Goal: Information Seeking & Learning: Check status

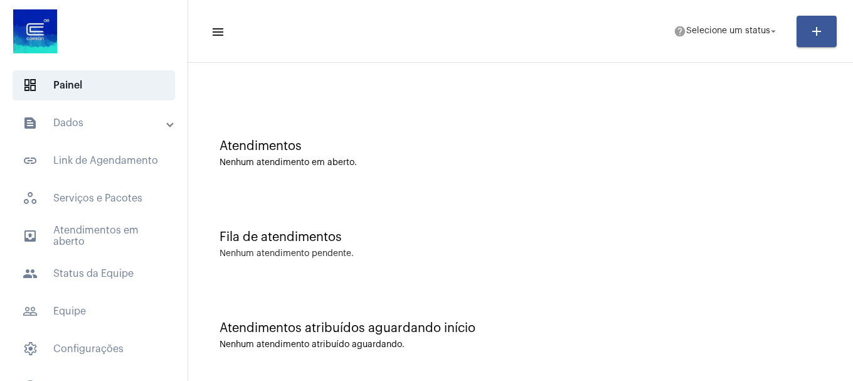
scroll to position [40, 0]
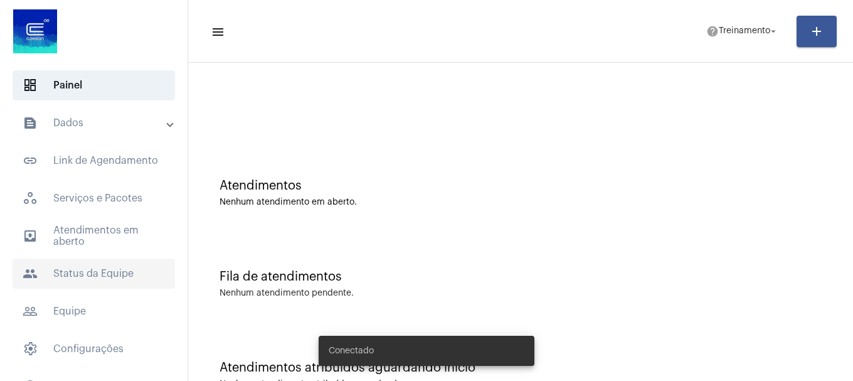
click at [110, 272] on span "people Status da Equipe" at bounding box center [94, 274] width 163 height 30
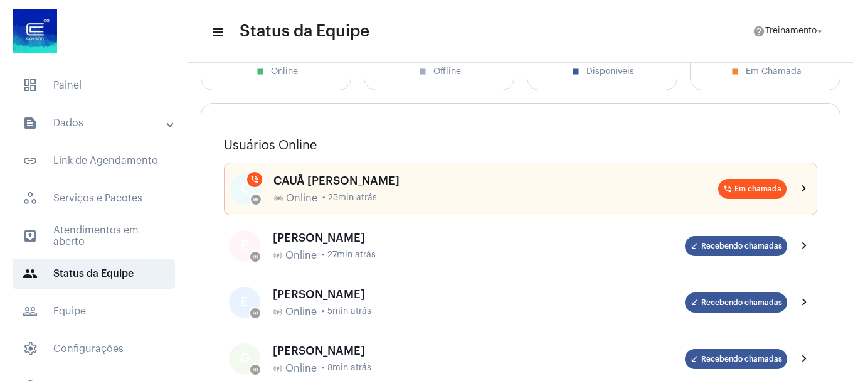
scroll to position [125, 0]
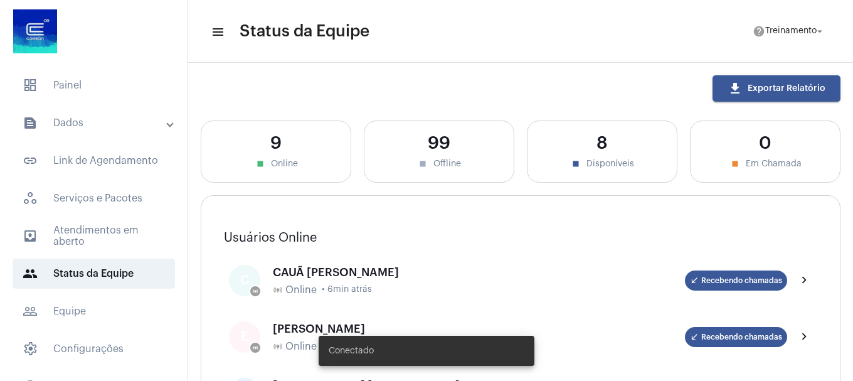
click at [61, 122] on mat-panel-title "text_snippet_outlined Dados" at bounding box center [95, 122] width 145 height 15
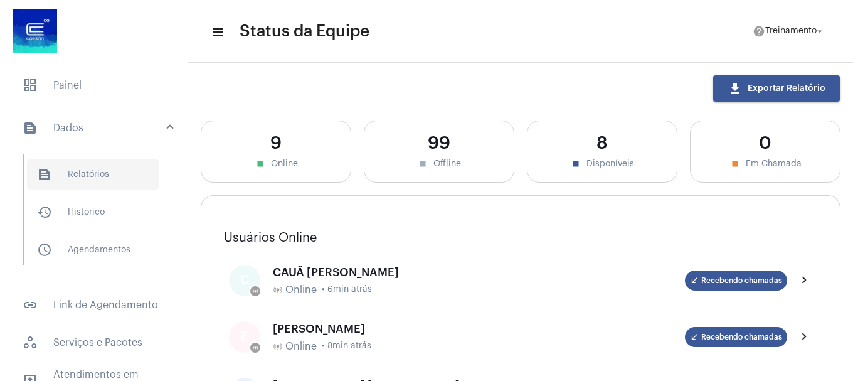
click at [93, 173] on span "text_snippet_outlined Relatórios" at bounding box center [93, 174] width 132 height 30
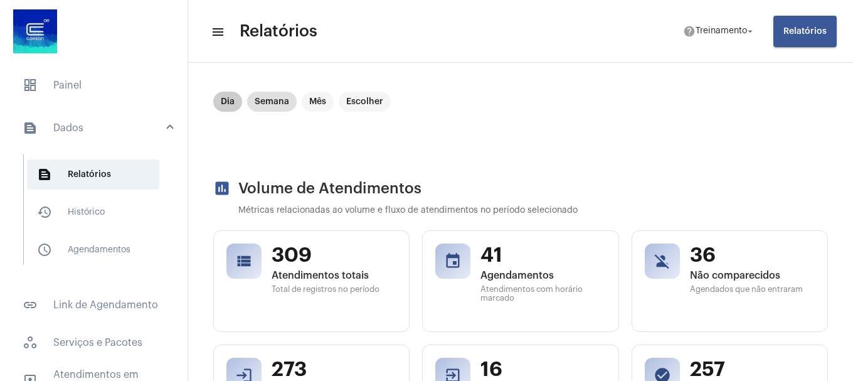
click at [223, 98] on mat-chip "Dia" at bounding box center [227, 102] width 29 height 20
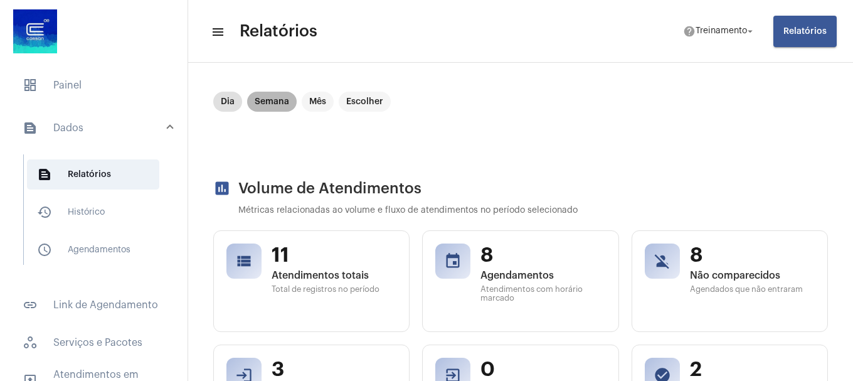
click at [269, 105] on mat-chip "Semana" at bounding box center [272, 102] width 50 height 20
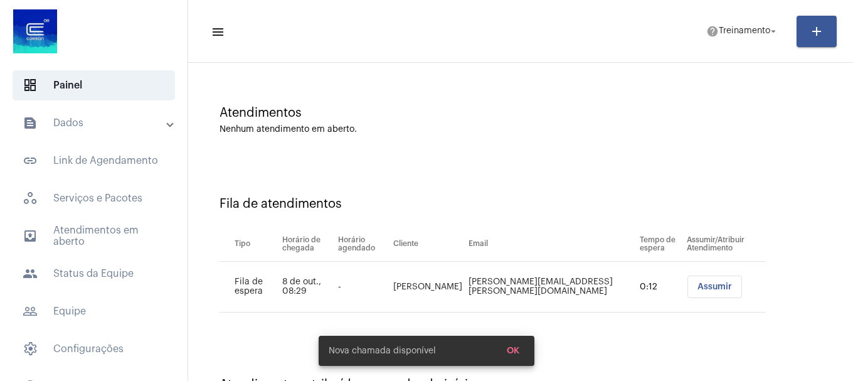
scroll to position [102, 0]
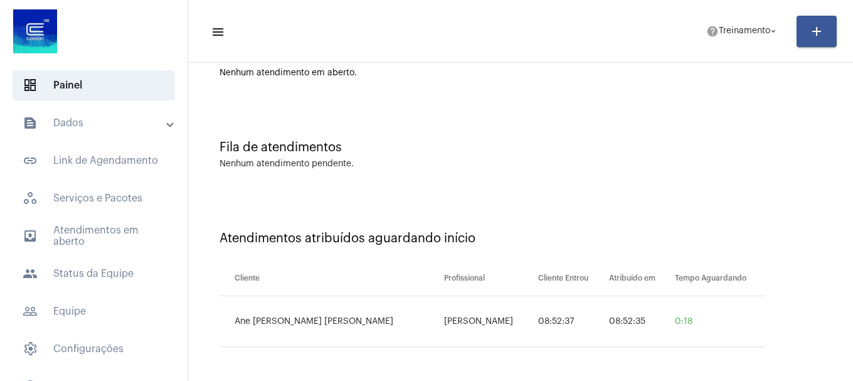
scroll to position [40, 0]
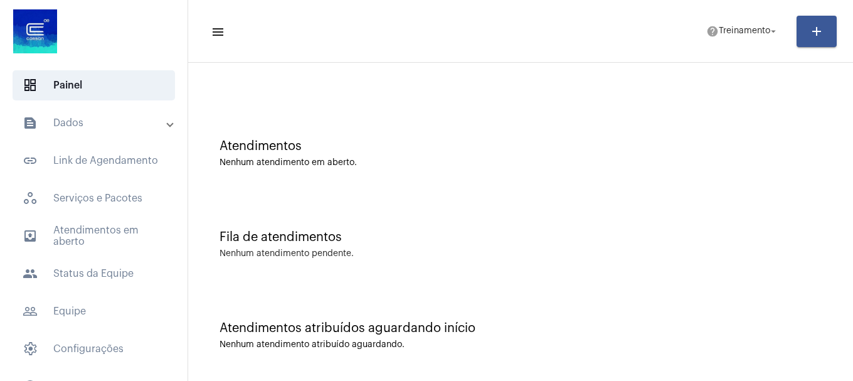
click at [683, 349] on div "Atendimentos atribuídos aguardando início Nenhum atendimento atribuído aguardan…" at bounding box center [521, 329] width 653 height 91
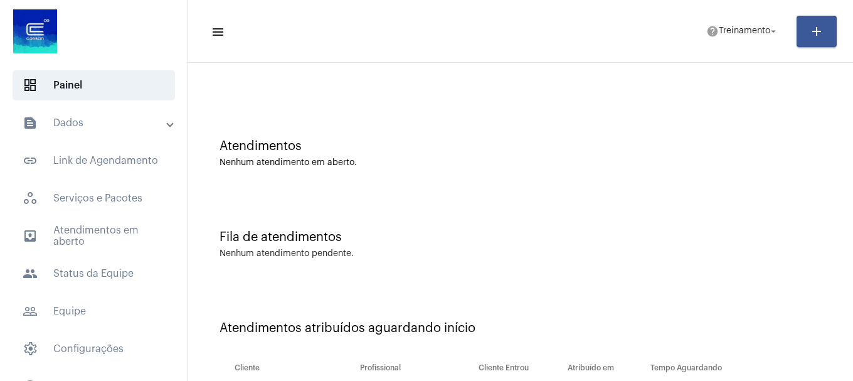
scroll to position [129, 0]
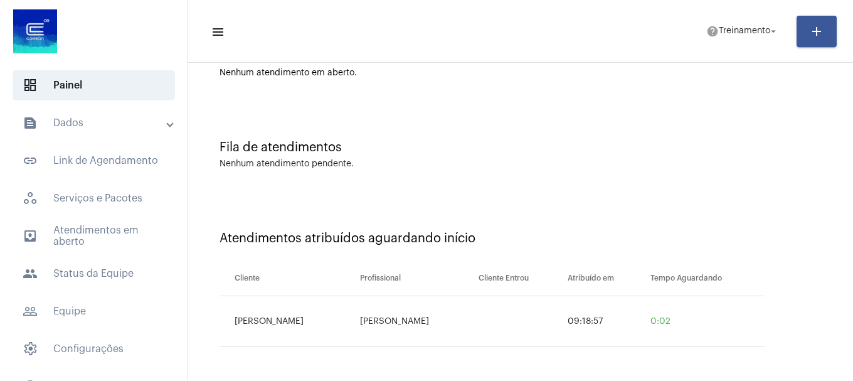
click at [535, 83] on div "Atendimentos Nenhum atendimento em aberto." at bounding box center [521, 57] width 653 height 91
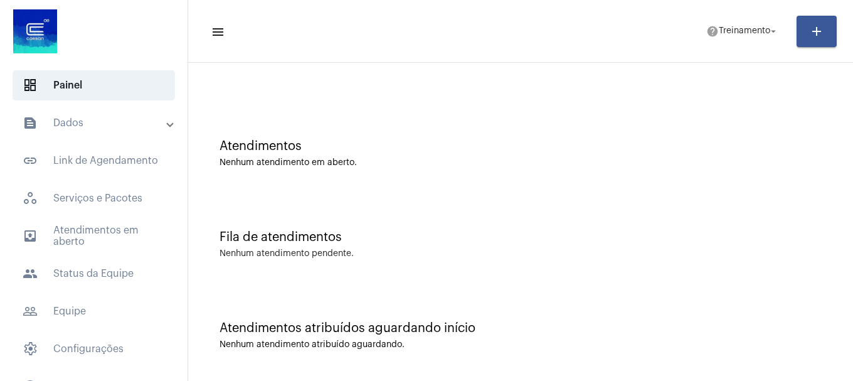
click at [341, 324] on div "Atendimentos atribuídos aguardando início" at bounding box center [521, 328] width 602 height 14
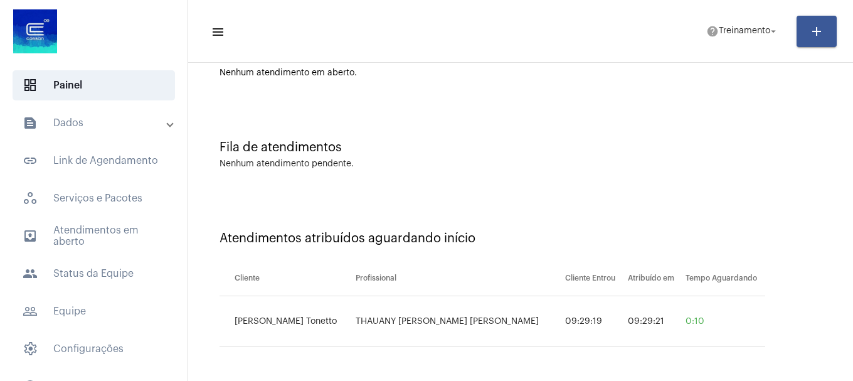
scroll to position [40, 0]
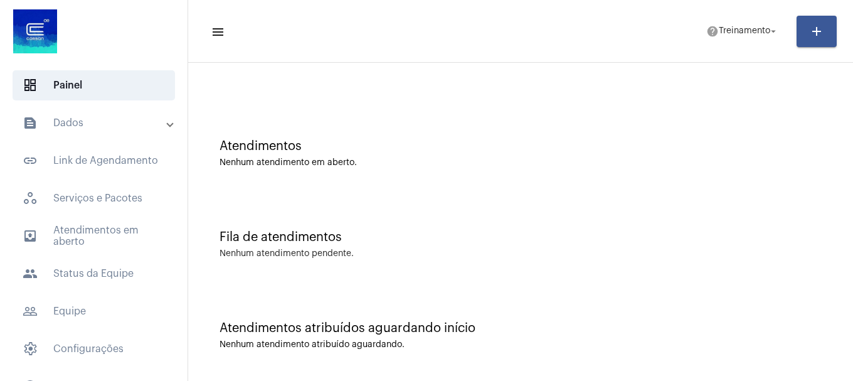
click at [600, 240] on div "Fila de atendimentos" at bounding box center [521, 237] width 602 height 14
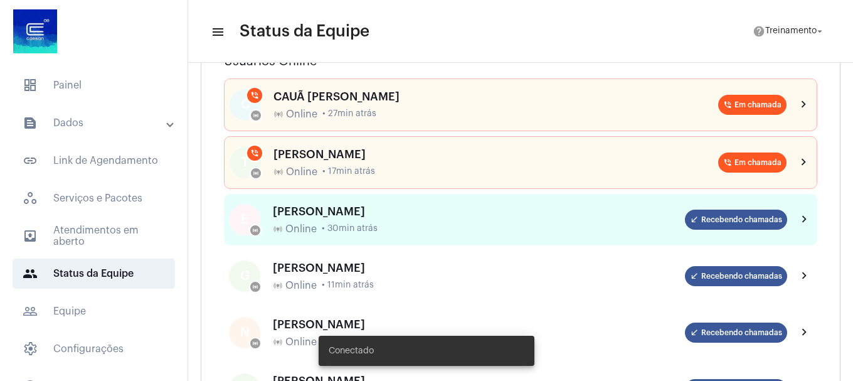
scroll to position [188, 0]
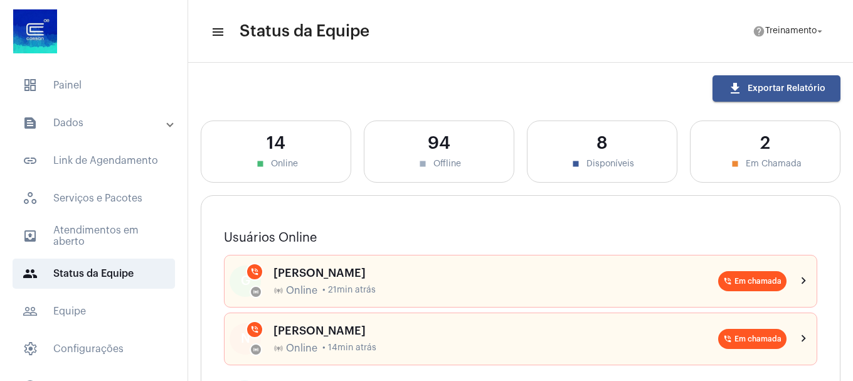
scroll to position [188, 0]
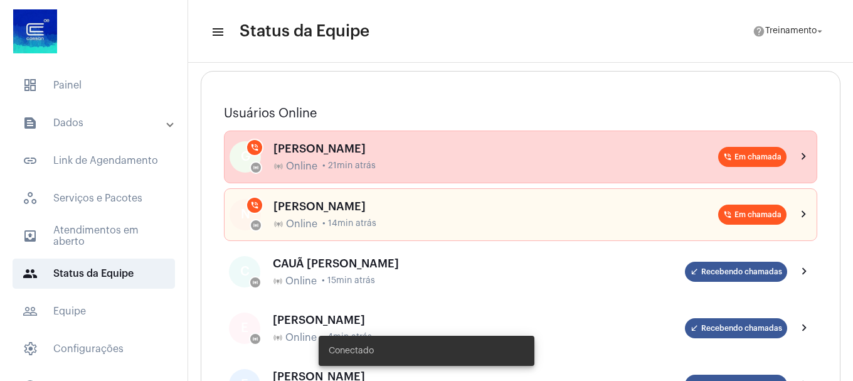
scroll to position [125, 0]
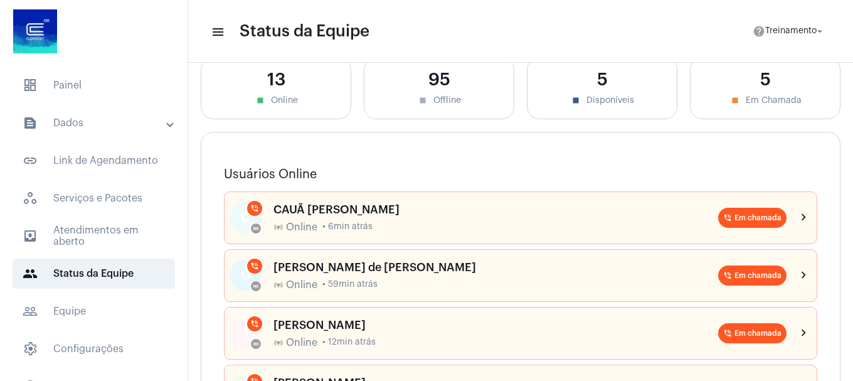
scroll to position [63, 0]
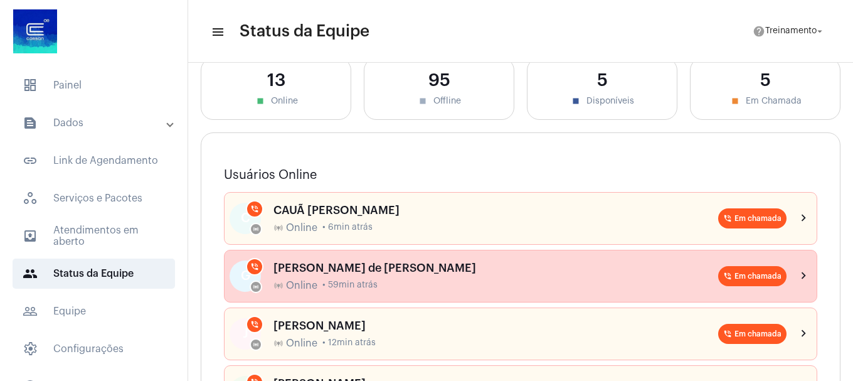
click at [487, 278] on div "Gustavo Antunes de Alexandre online_prediction Online • 59min atrás" at bounding box center [496, 276] width 445 height 29
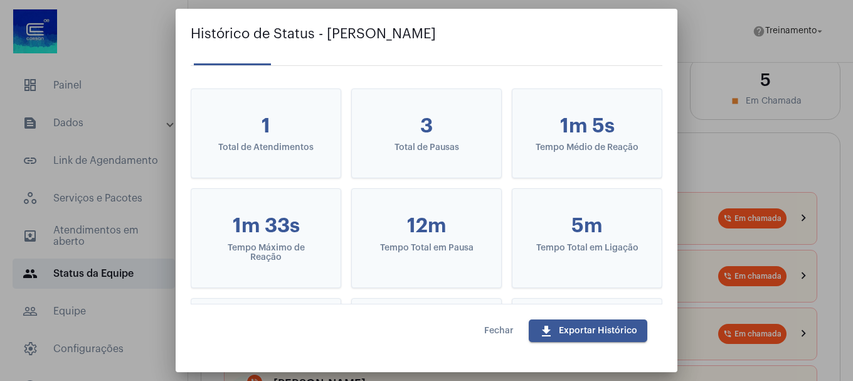
click at [483, 333] on button "Fechar" at bounding box center [499, 330] width 50 height 23
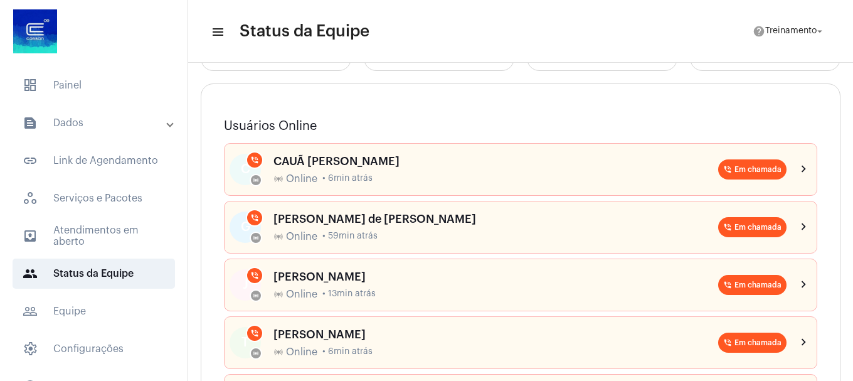
scroll to position [188, 0]
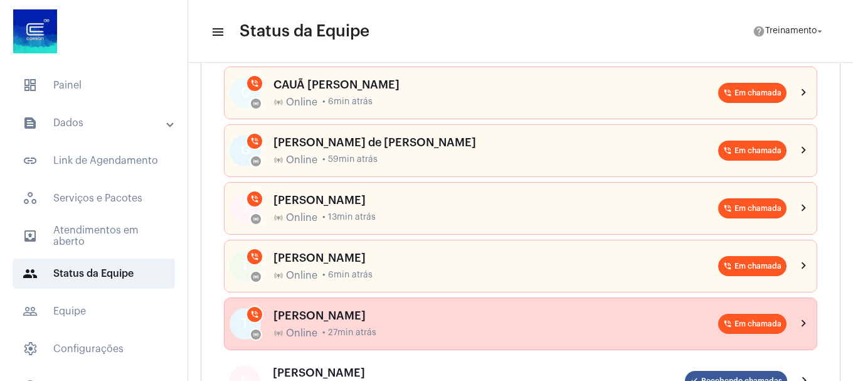
click at [388, 325] on div "TRAYCE SILVA DE OLIVEIRA online_prediction Online • 27min atrás" at bounding box center [496, 323] width 445 height 29
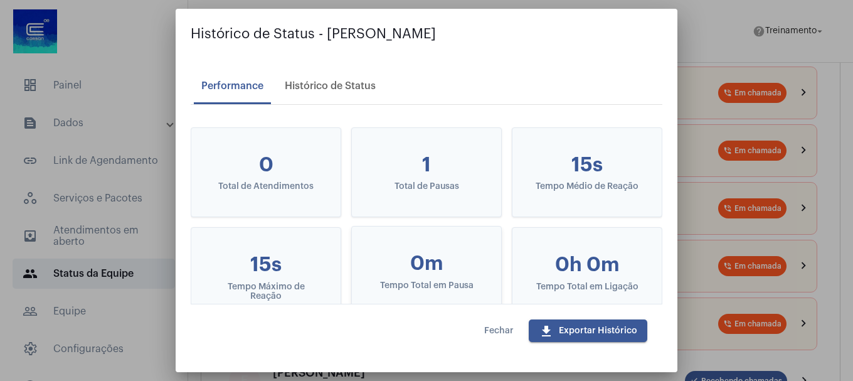
scroll to position [0, 0]
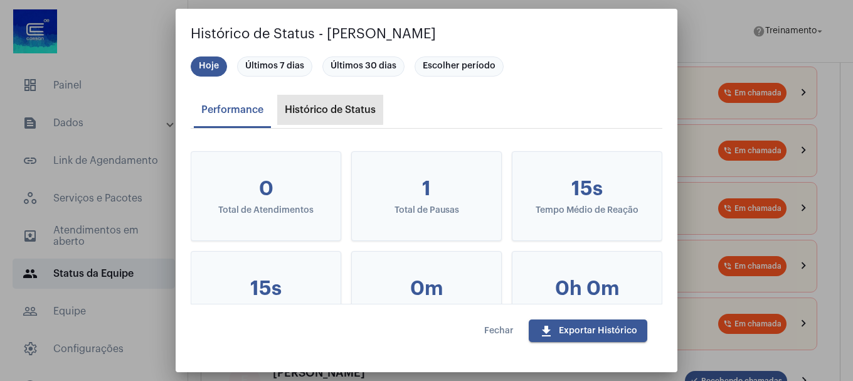
click at [328, 105] on div "Histórico de Status" at bounding box center [330, 109] width 91 height 11
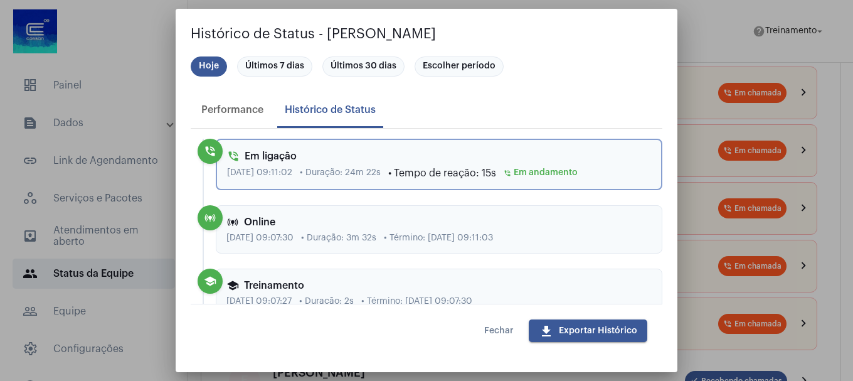
click at [498, 328] on span "Fechar" at bounding box center [498, 330] width 29 height 9
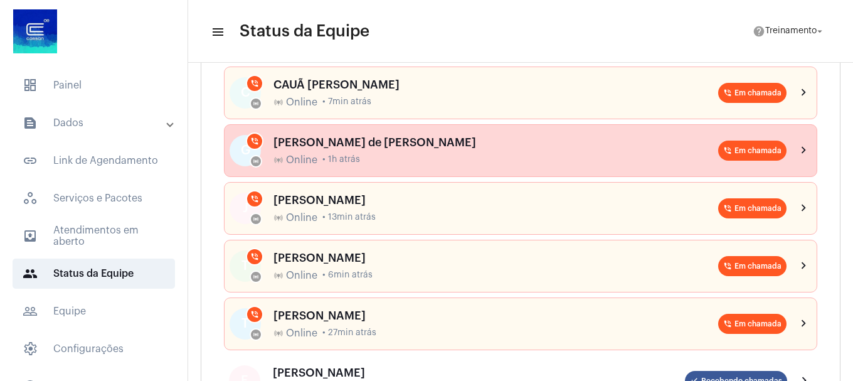
click at [319, 154] on div "online_prediction Online • 1h atrás" at bounding box center [496, 159] width 445 height 11
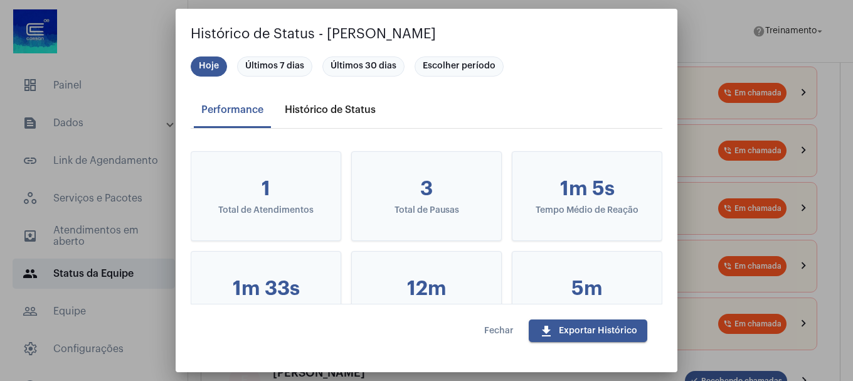
click at [340, 104] on div "Histórico de Status" at bounding box center [330, 109] width 91 height 11
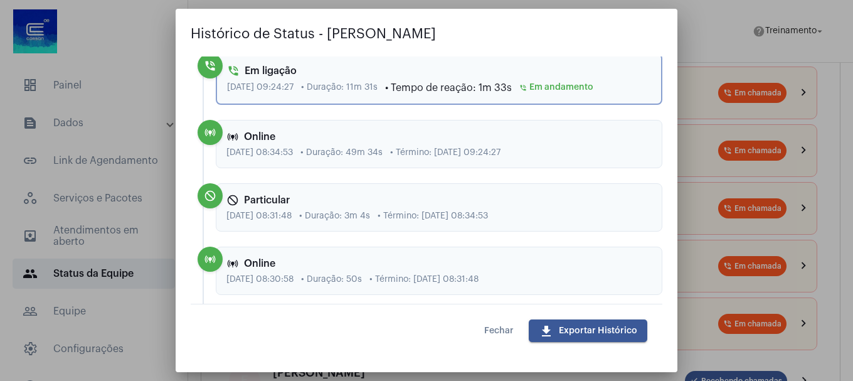
click at [496, 329] on span "Fechar" at bounding box center [498, 330] width 29 height 9
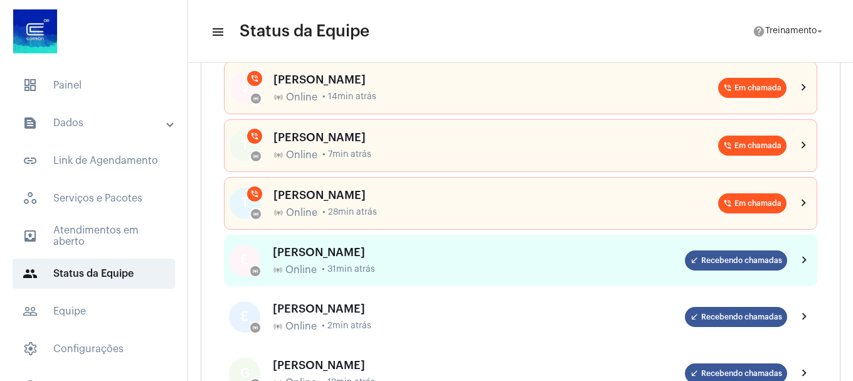
scroll to position [314, 0]
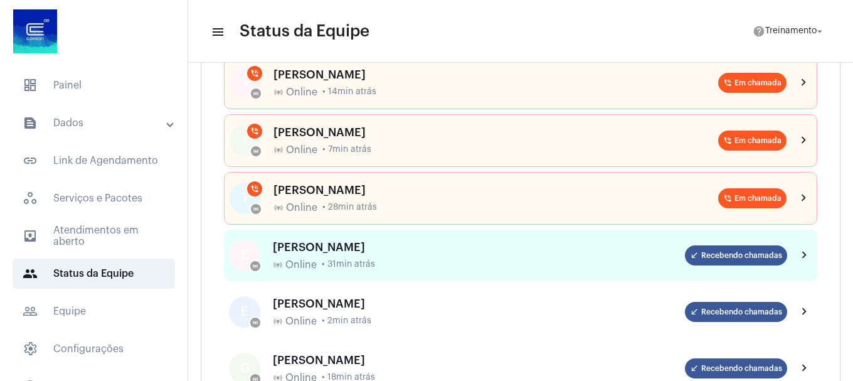
click at [358, 250] on div "[PERSON_NAME]" at bounding box center [479, 247] width 412 height 13
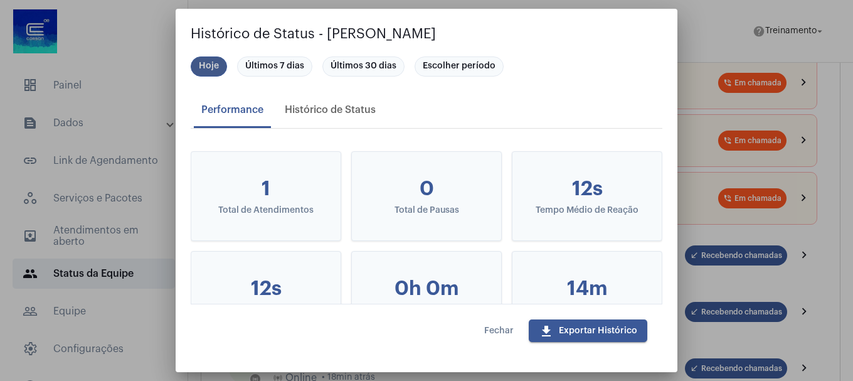
click at [208, 65] on mat-chip "Hoje" at bounding box center [209, 66] width 36 height 20
click at [329, 113] on div "Histórico de Status" at bounding box center [330, 109] width 91 height 11
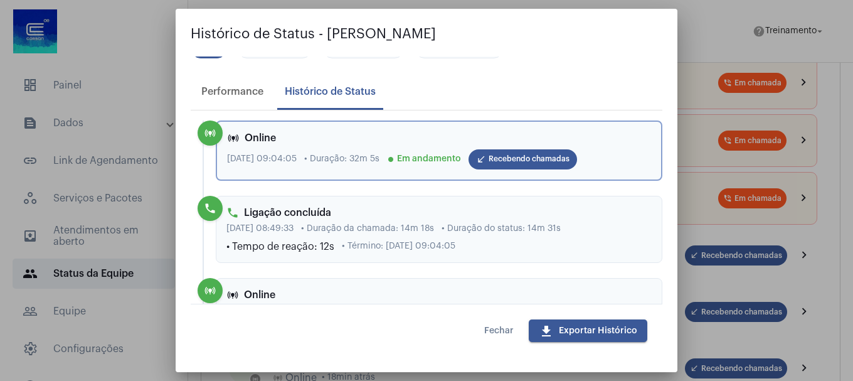
scroll to position [0, 0]
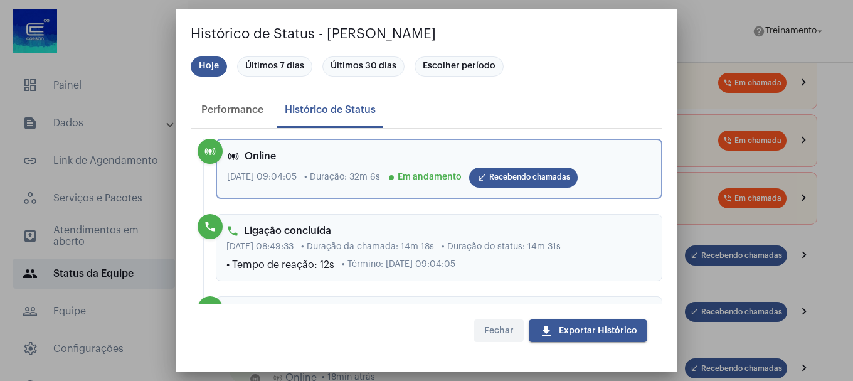
click at [488, 329] on span "Fechar" at bounding box center [498, 330] width 29 height 9
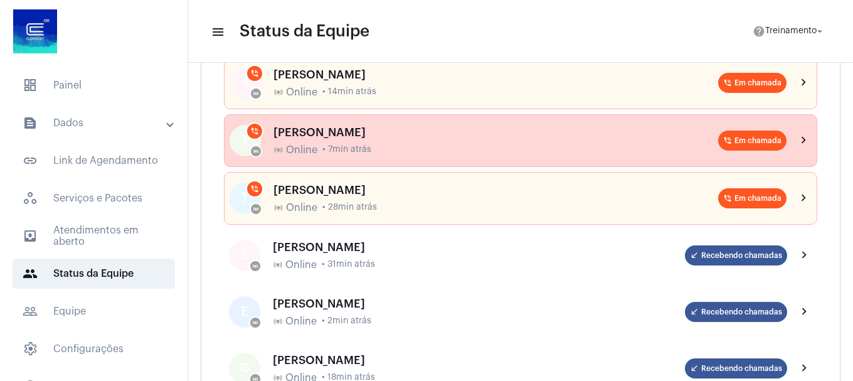
click at [318, 145] on div "online_prediction Online • 7min atrás" at bounding box center [496, 149] width 445 height 11
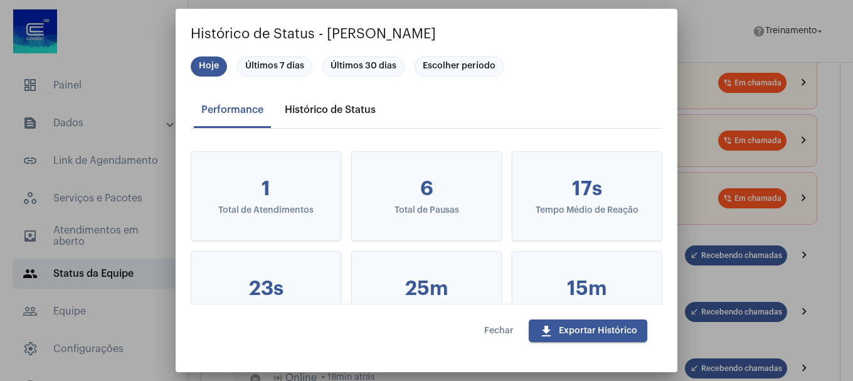
click at [319, 112] on div "Histórico de Status" at bounding box center [330, 109] width 91 height 11
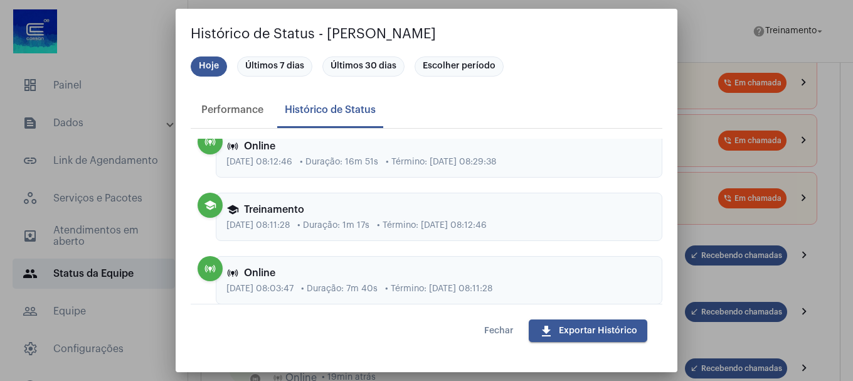
scroll to position [770, 0]
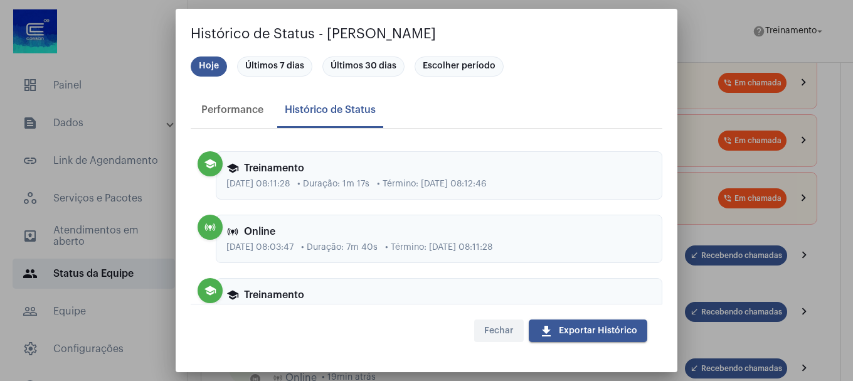
click at [497, 328] on span "Fechar" at bounding box center [498, 330] width 29 height 9
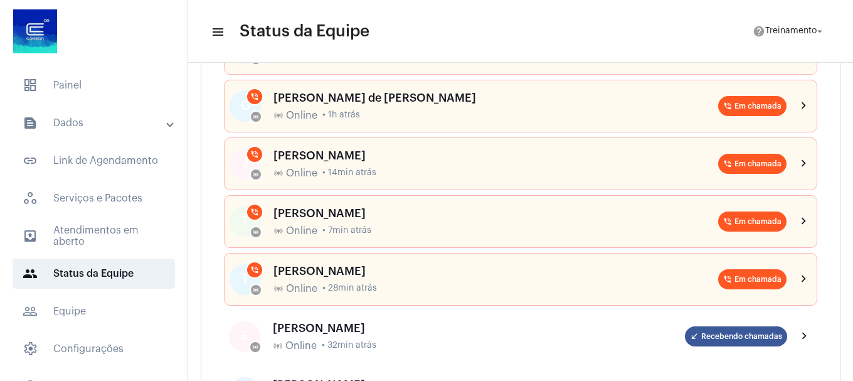
scroll to position [63, 0]
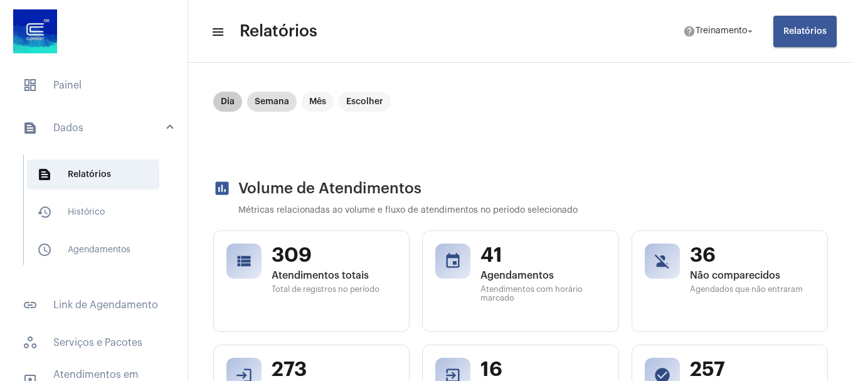
click at [223, 105] on mat-chip "Dia" at bounding box center [227, 102] width 29 height 20
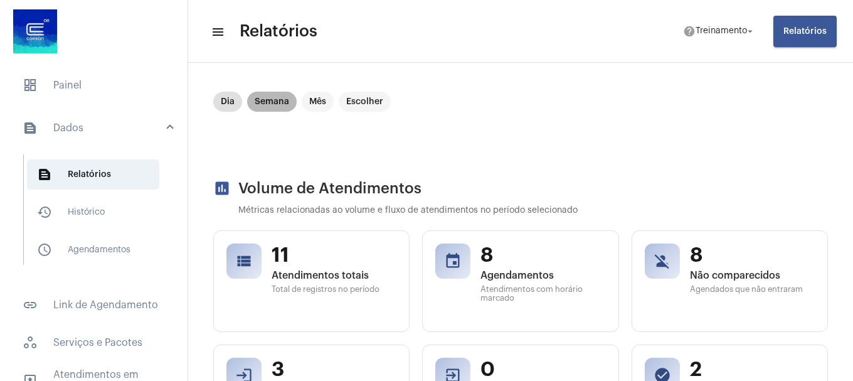
click at [260, 100] on mat-chip "Semana" at bounding box center [272, 102] width 50 height 20
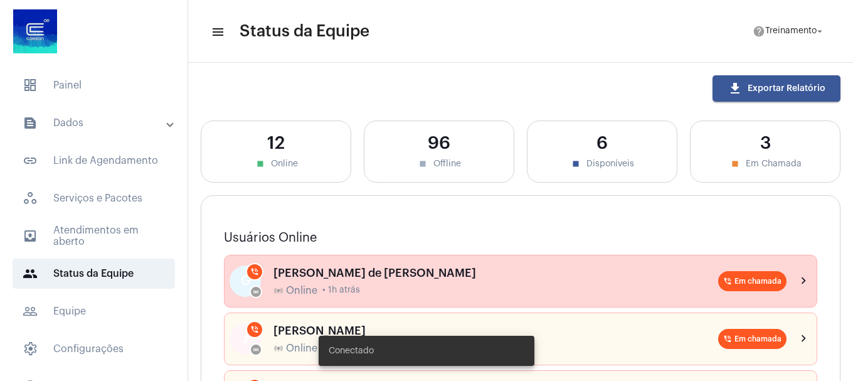
click at [408, 286] on div "online_prediction Online • 1h atrás" at bounding box center [496, 290] width 445 height 11
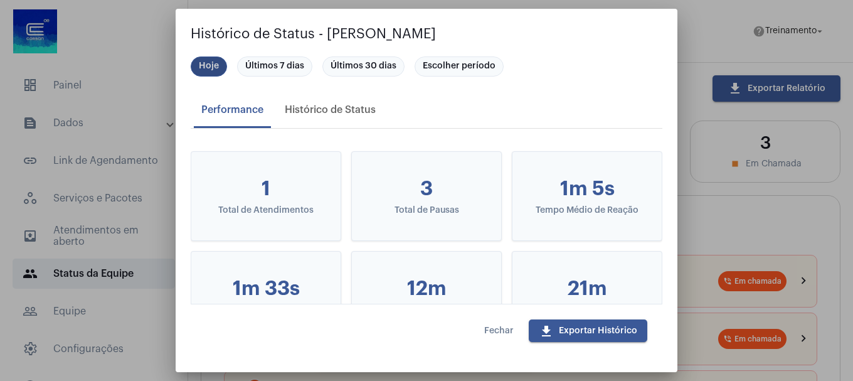
click at [196, 63] on mat-chip "Hoje" at bounding box center [209, 66] width 36 height 20
click at [334, 108] on div "Histórico de Status" at bounding box center [330, 109] width 91 height 11
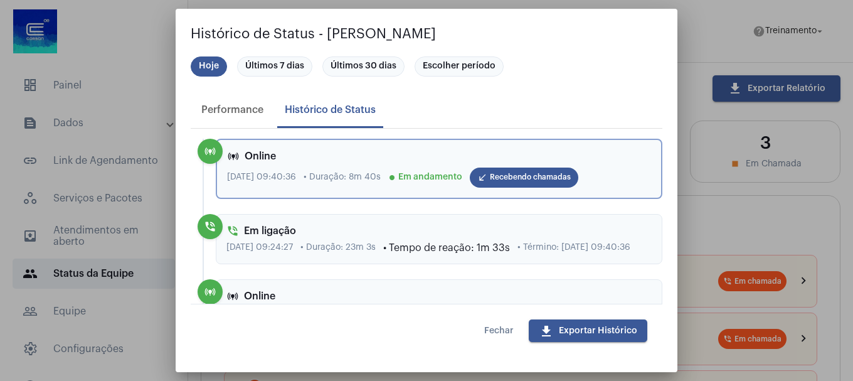
click at [508, 333] on span "Fechar" at bounding box center [498, 330] width 29 height 9
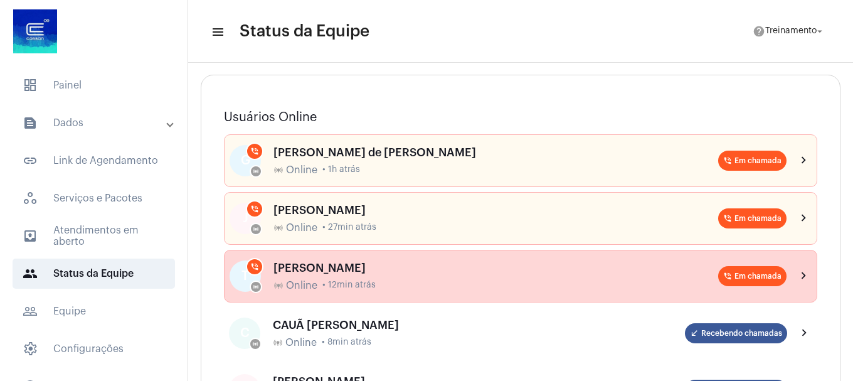
scroll to position [125, 0]
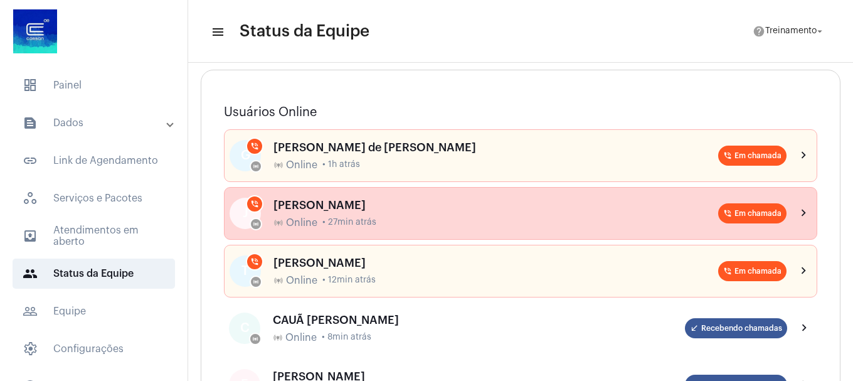
click at [414, 212] on div "JULIANA MARIA GOMES online_prediction Online • 27min atrás" at bounding box center [496, 213] width 445 height 29
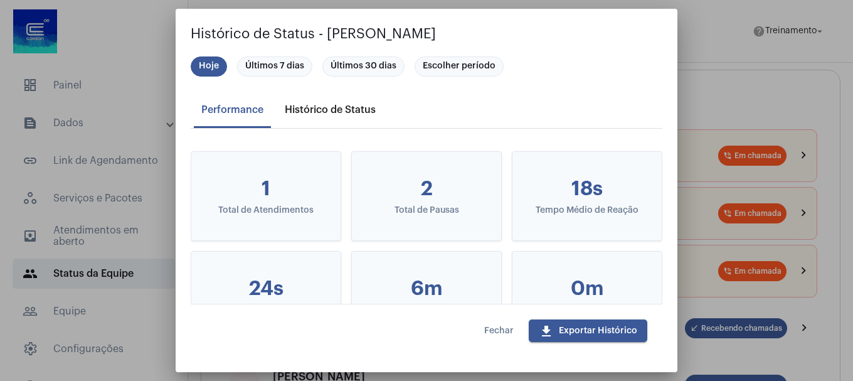
click at [318, 113] on div "Histórico de Status" at bounding box center [330, 109] width 91 height 11
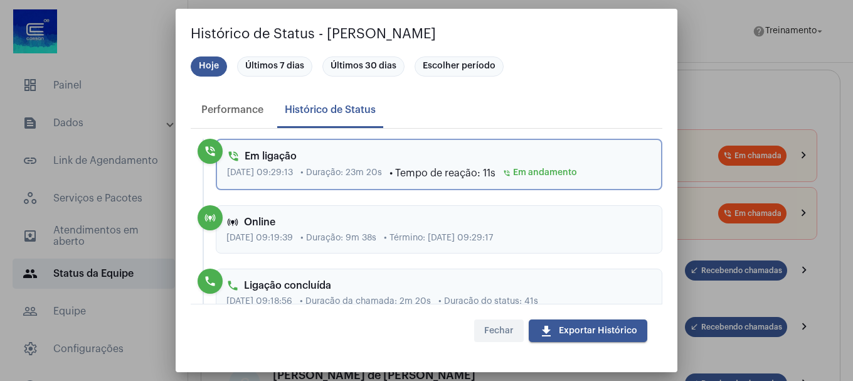
click at [492, 334] on span "Fechar" at bounding box center [498, 330] width 29 height 9
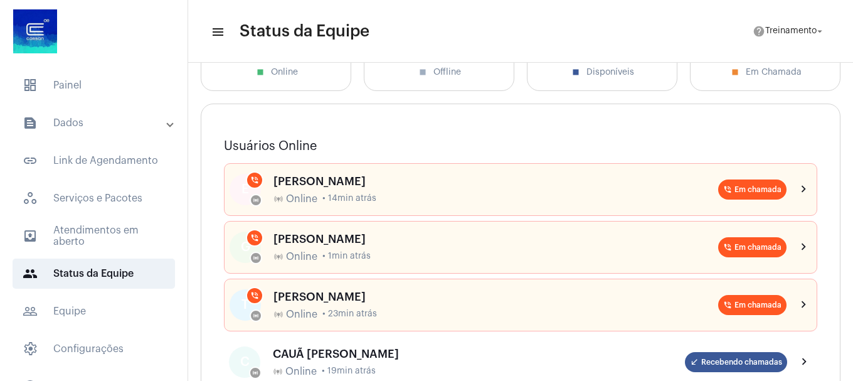
scroll to position [63, 0]
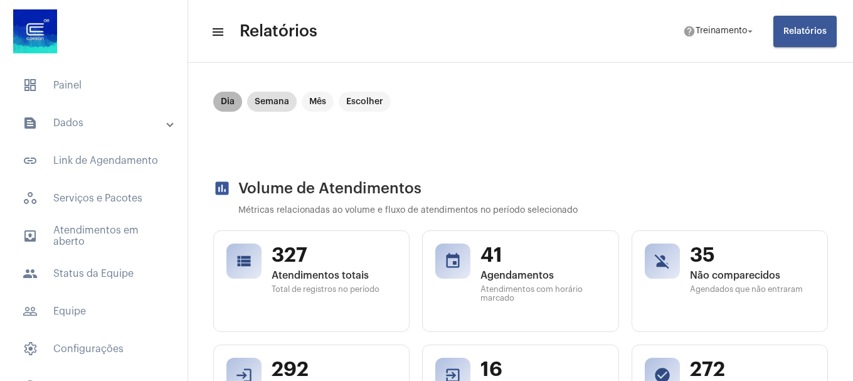
click at [227, 104] on mat-chip "Dia" at bounding box center [227, 102] width 29 height 20
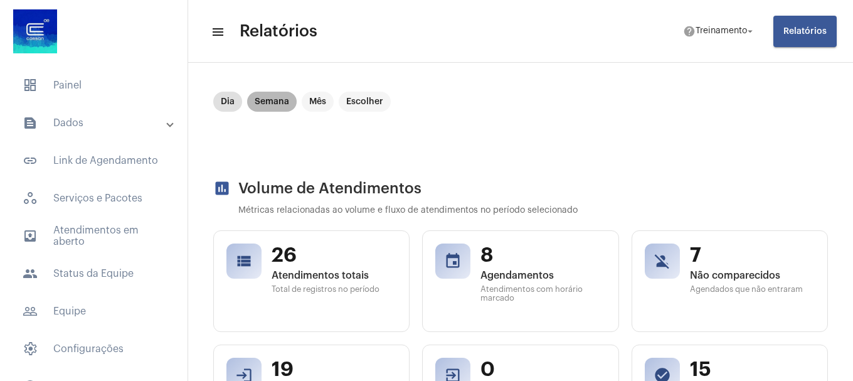
click at [274, 105] on mat-chip "Semana" at bounding box center [272, 102] width 50 height 20
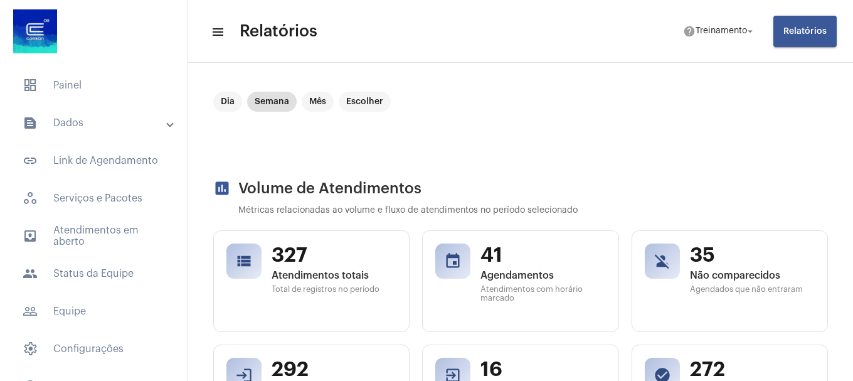
click at [73, 124] on mat-panel-title "text_snippet_outlined Dados" at bounding box center [95, 122] width 145 height 15
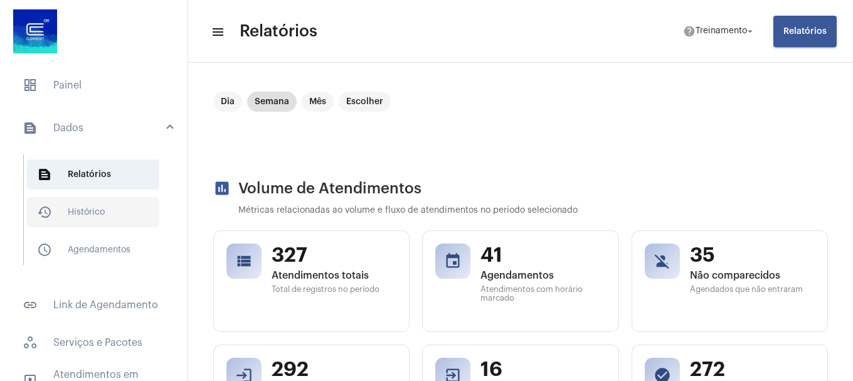
click at [86, 218] on span "history_outlined Histórico" at bounding box center [93, 212] width 132 height 30
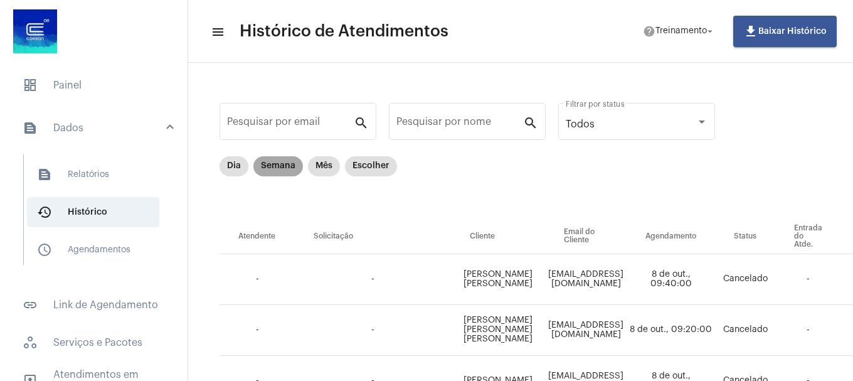
click at [277, 168] on mat-chip "Semana" at bounding box center [278, 166] width 50 height 20
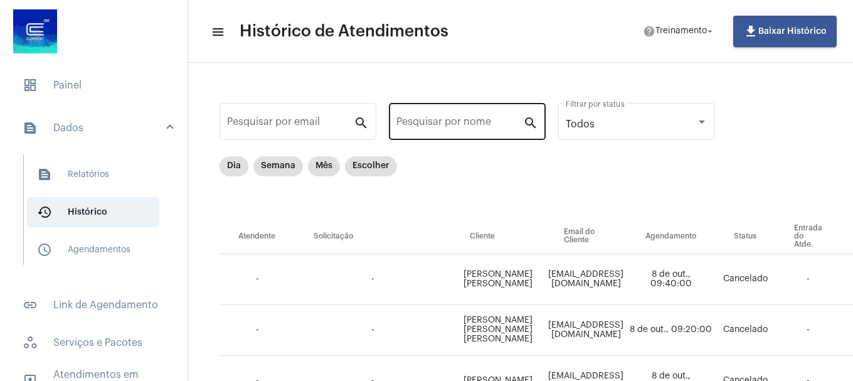
click at [494, 132] on div "Pesquisar por nome" at bounding box center [460, 120] width 127 height 40
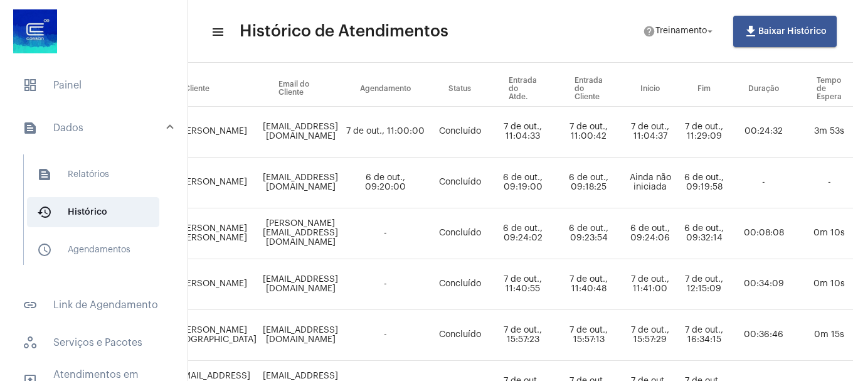
scroll to position [125, 328]
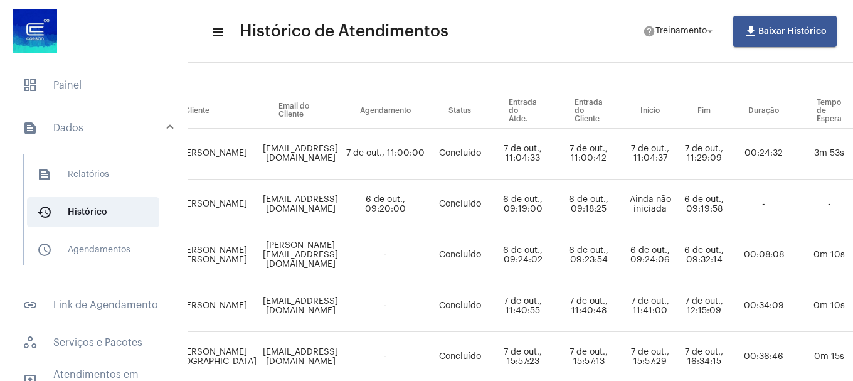
type input "juliana"
drag, startPoint x: 629, startPoint y: 163, endPoint x: 643, endPoint y: 163, distance: 13.8
click at [556, 163] on td "7 de out., 11:04:33" at bounding box center [523, 154] width 66 height 51
click at [730, 166] on td "7 de out., 11:29:09" at bounding box center [704, 154] width 51 height 51
click at [622, 217] on td "6 de out., 09:18:25" at bounding box center [589, 204] width 66 height 51
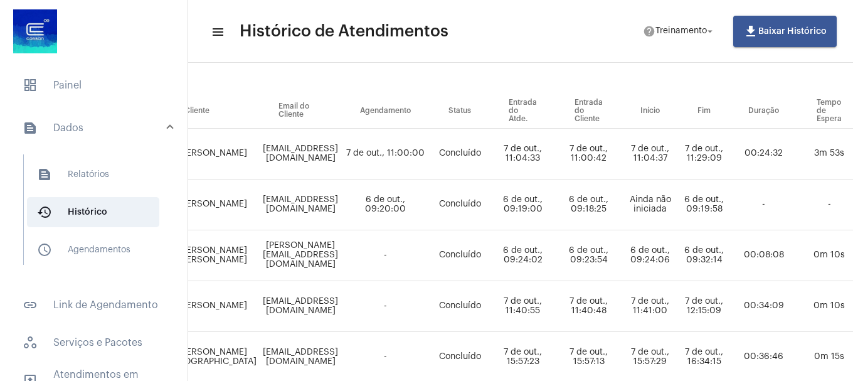
click at [556, 215] on td "6 de out., 09:19:00" at bounding box center [523, 204] width 66 height 51
click at [622, 213] on td "6 de out., 09:18:25" at bounding box center [589, 204] width 66 height 51
click at [556, 215] on td "6 de out., 09:19:00" at bounding box center [523, 204] width 66 height 51
click at [622, 266] on td "6 de out., 09:23:54" at bounding box center [589, 255] width 66 height 51
click at [556, 260] on td "6 de out., 09:24:02" at bounding box center [523, 255] width 66 height 51
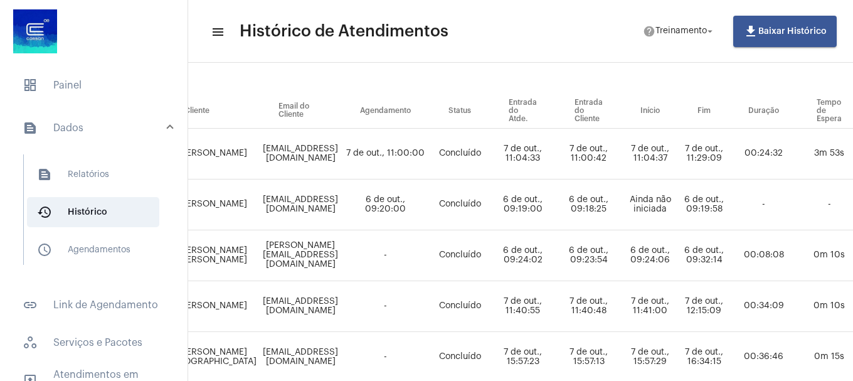
click at [622, 314] on td "7 de out., 11:40:48" at bounding box center [589, 306] width 66 height 51
click at [556, 317] on td "7 de out., 11:40:55" at bounding box center [523, 306] width 66 height 51
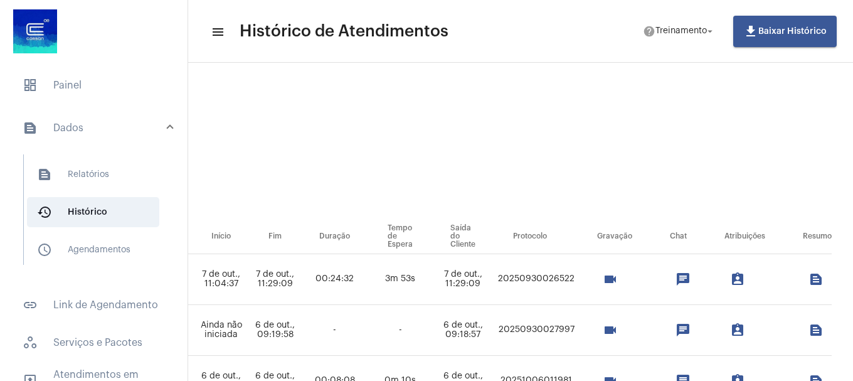
scroll to position [0, 760]
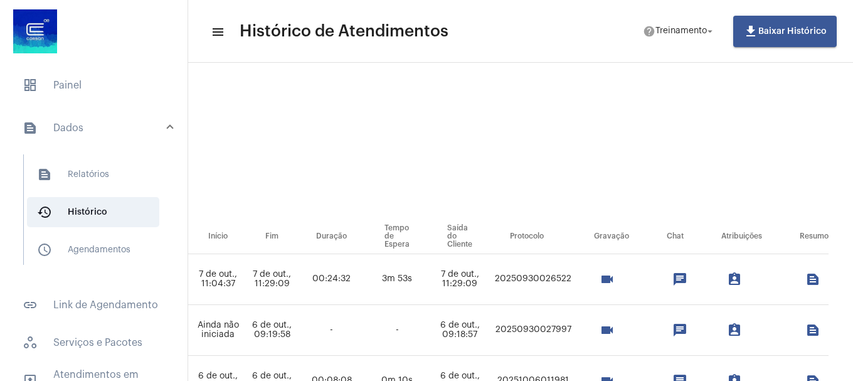
click at [615, 282] on mat-icon "videocam" at bounding box center [607, 279] width 15 height 15
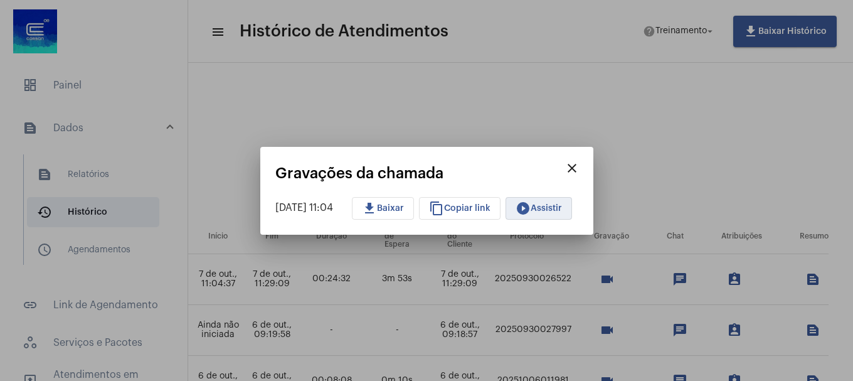
click at [553, 204] on span "play_circle_filled Assistir" at bounding box center [539, 208] width 46 height 9
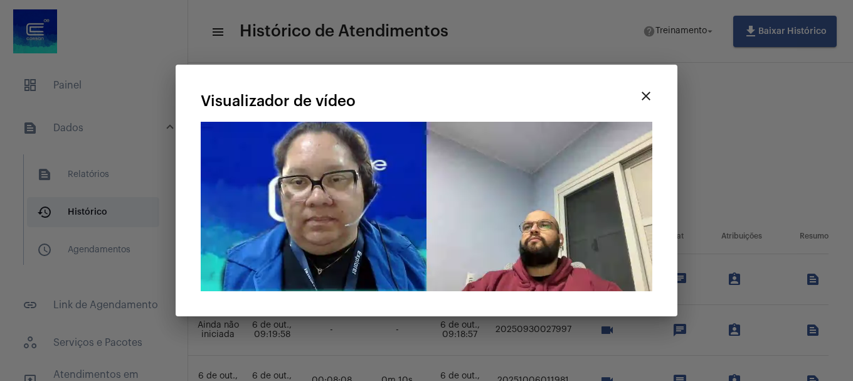
click at [470, 89] on div "close Visualizador de vídeo Seu navegador não suporta a reprodução deste vídeo." at bounding box center [427, 190] width 472 height 221
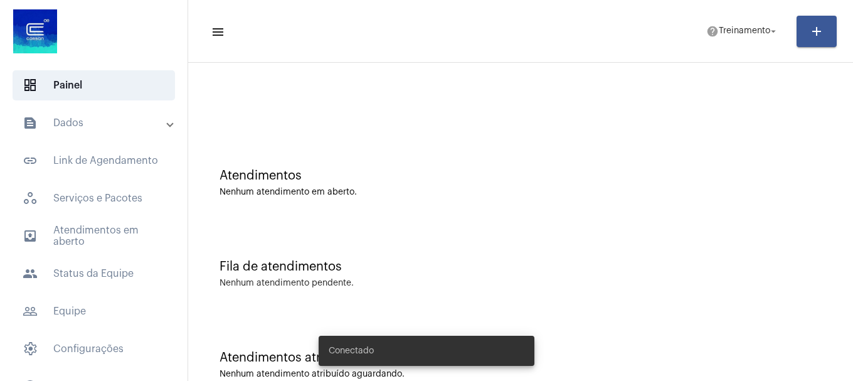
scroll to position [40, 0]
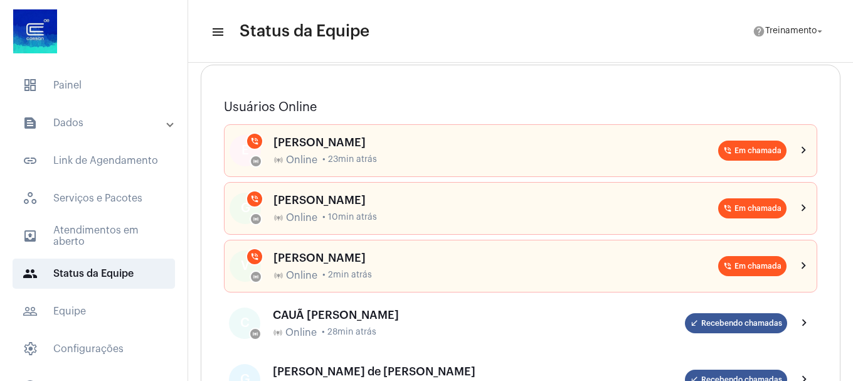
scroll to position [125, 0]
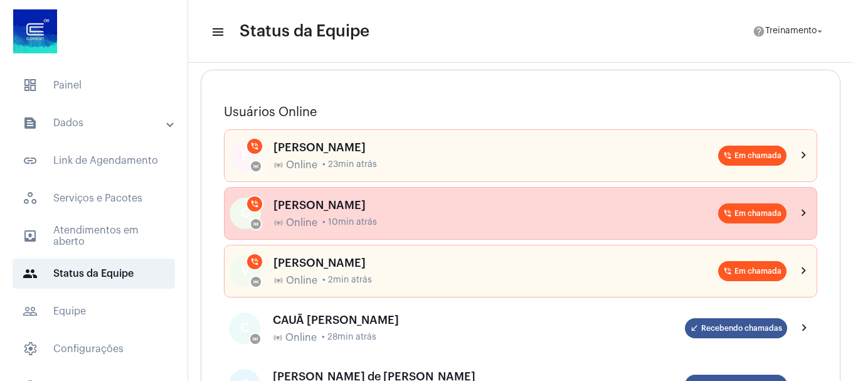
click at [378, 212] on div "[PERSON_NAME] online_prediction Online • 10min atrás" at bounding box center [496, 213] width 445 height 29
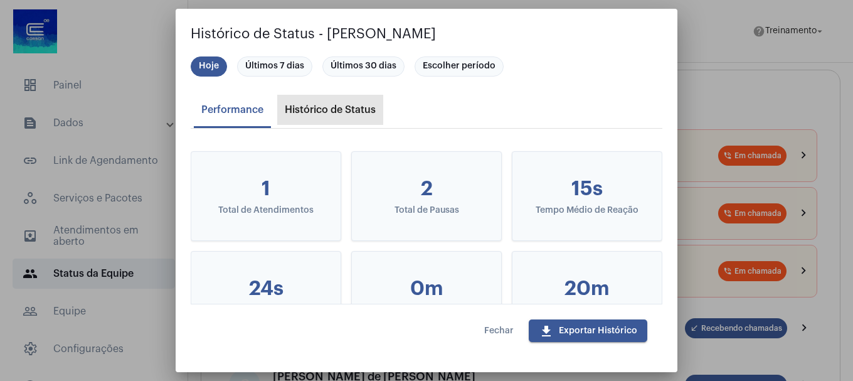
click at [344, 107] on div "Histórico de Status" at bounding box center [330, 109] width 91 height 11
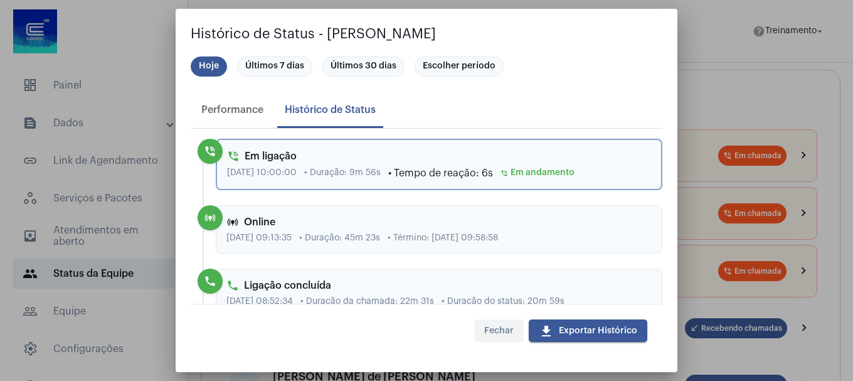
click at [491, 334] on span "Fechar" at bounding box center [498, 330] width 29 height 9
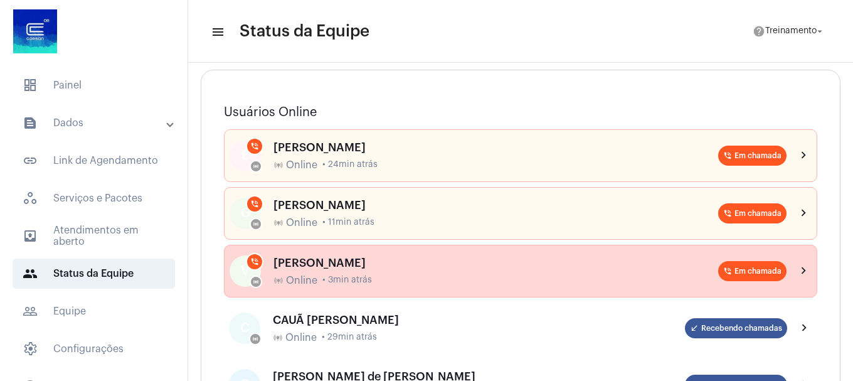
click at [387, 270] on div "VITÓRIA [PERSON_NAME] DA CRUZ online_prediction Online • 3min atrás" at bounding box center [496, 271] width 445 height 29
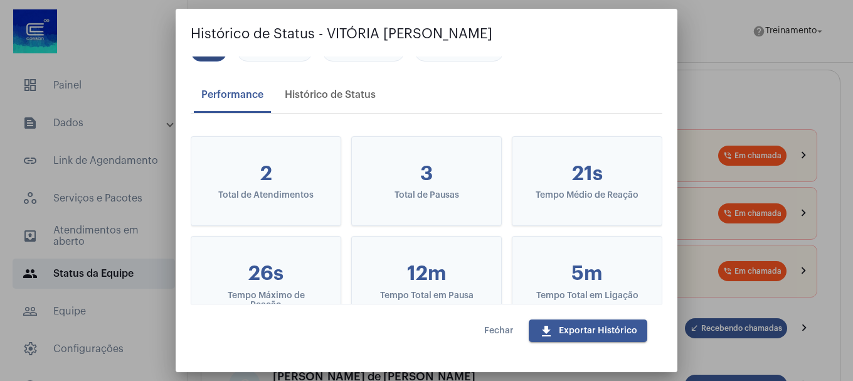
scroll to position [0, 0]
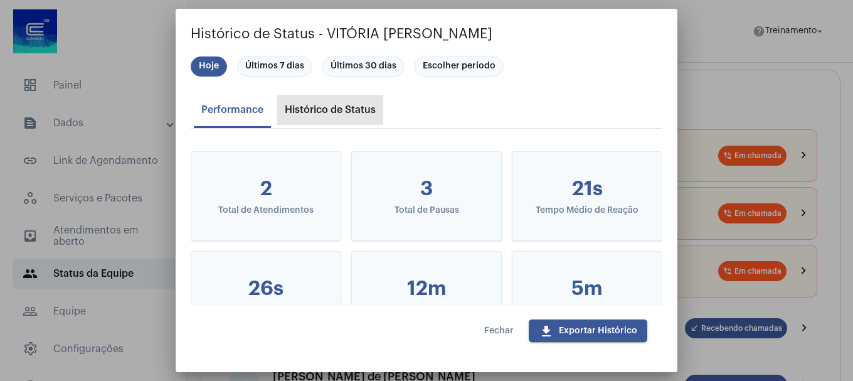
click at [326, 110] on div "Histórico de Status" at bounding box center [330, 109] width 91 height 11
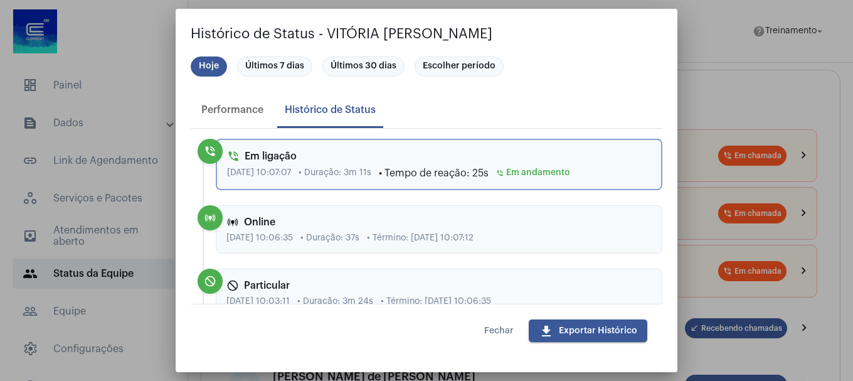
click at [389, 180] on div "phone_in_talk Em ligação [DATE] 10:07:07 • Duração: 3m 11s • Tempo de reação: 2…" at bounding box center [439, 164] width 447 height 51
click at [221, 118] on div "Performance" at bounding box center [232, 110] width 77 height 30
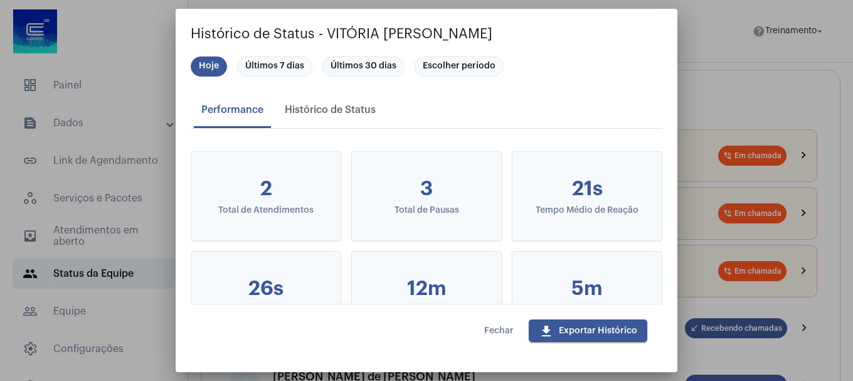
click at [499, 328] on span "Fechar" at bounding box center [498, 330] width 29 height 9
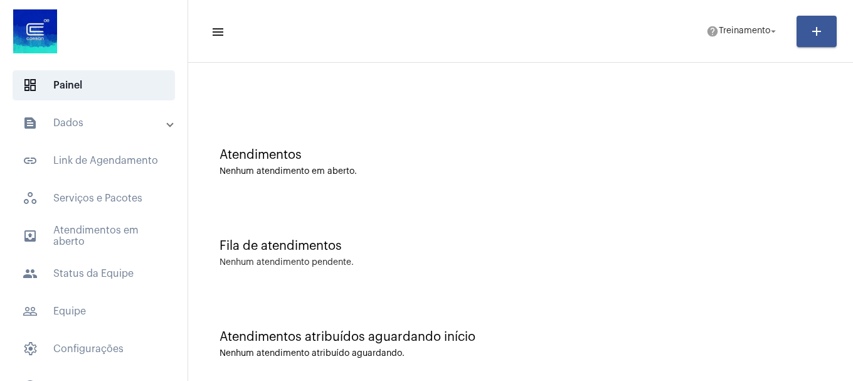
scroll to position [40, 0]
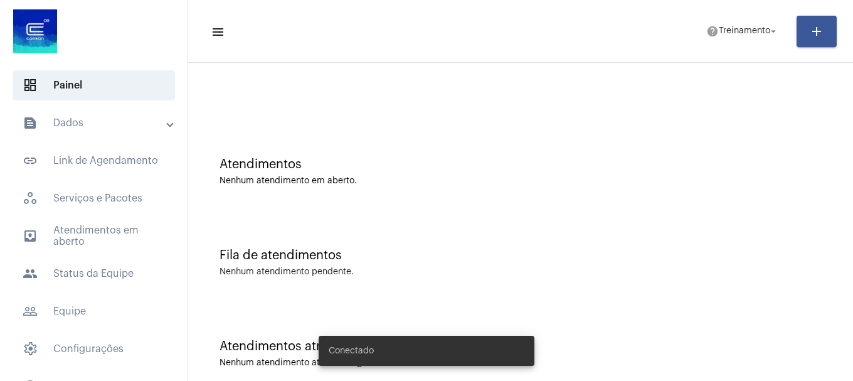
scroll to position [40, 0]
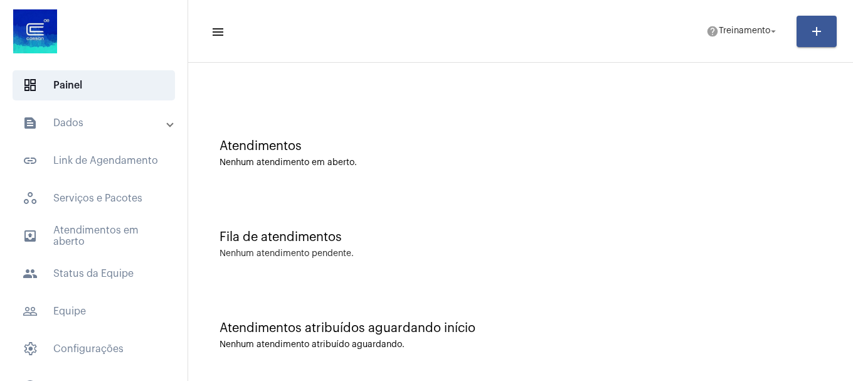
scroll to position [40, 0]
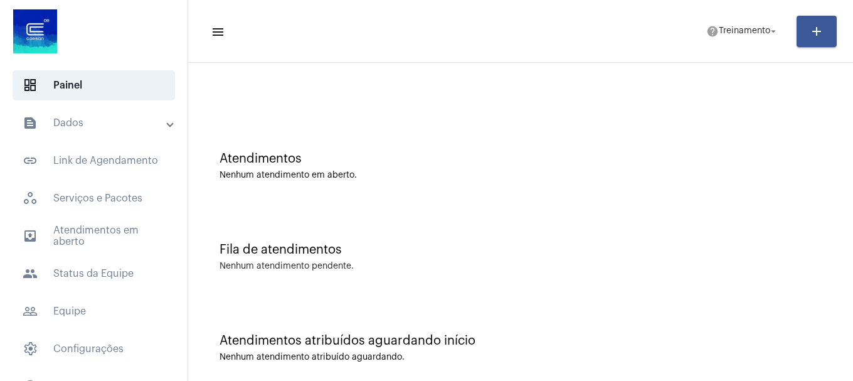
scroll to position [40, 0]
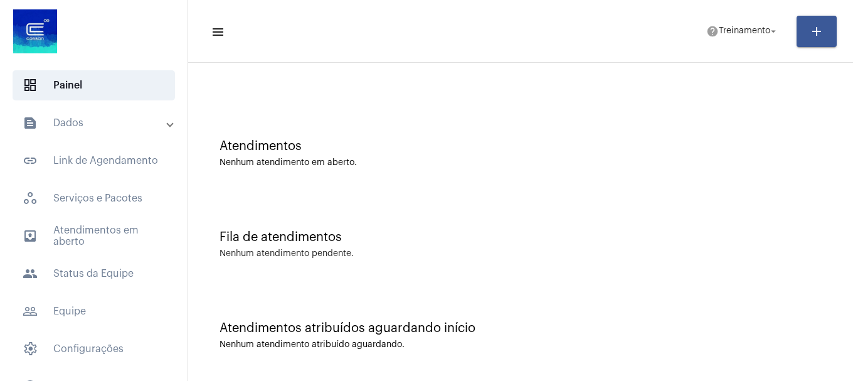
scroll to position [40, 0]
click at [515, 93] on div at bounding box center [521, 65] width 653 height 72
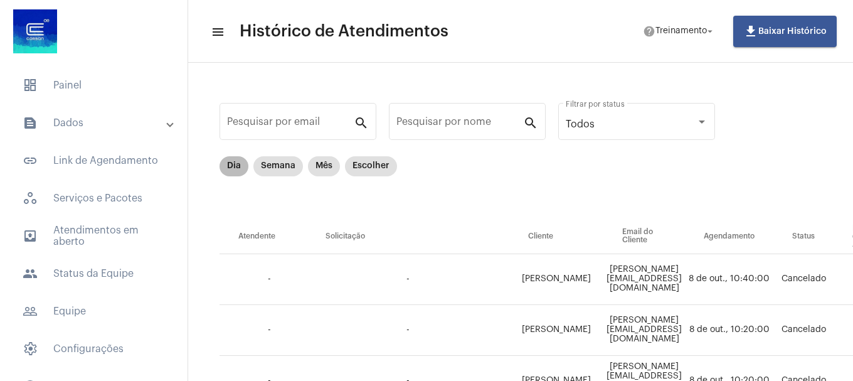
click at [238, 163] on mat-chip "Dia" at bounding box center [234, 166] width 29 height 20
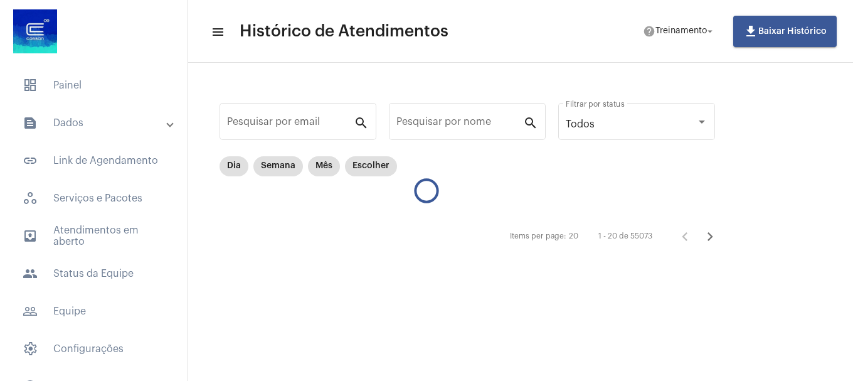
click at [99, 122] on mat-panel-title "text_snippet_outlined Dados" at bounding box center [95, 122] width 145 height 15
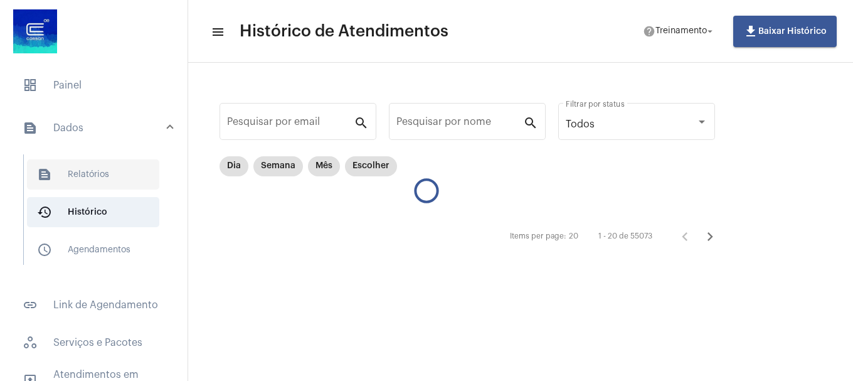
click at [99, 174] on span "text_snippet_outlined Relatórios" at bounding box center [93, 174] width 132 height 30
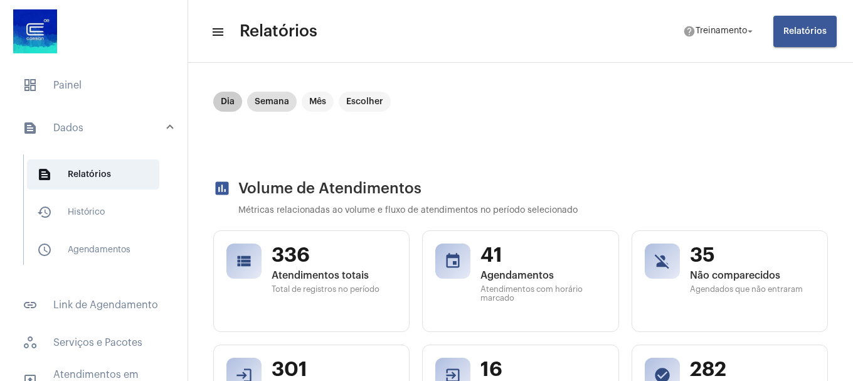
click at [233, 100] on mat-chip "Dia" at bounding box center [227, 102] width 29 height 20
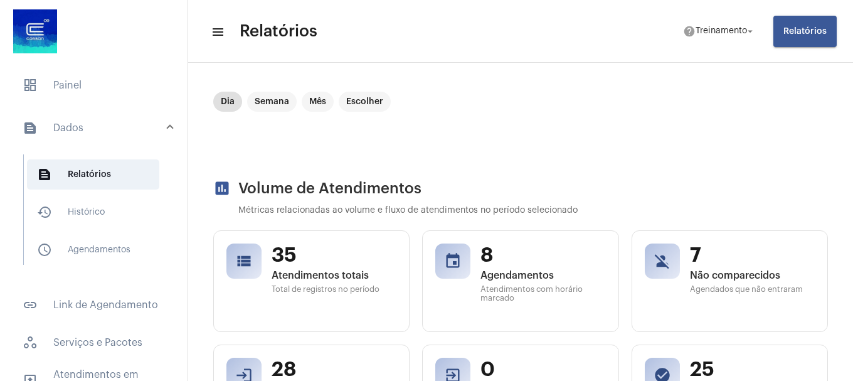
click at [801, 36] on button "Relatórios" at bounding box center [805, 31] width 63 height 31
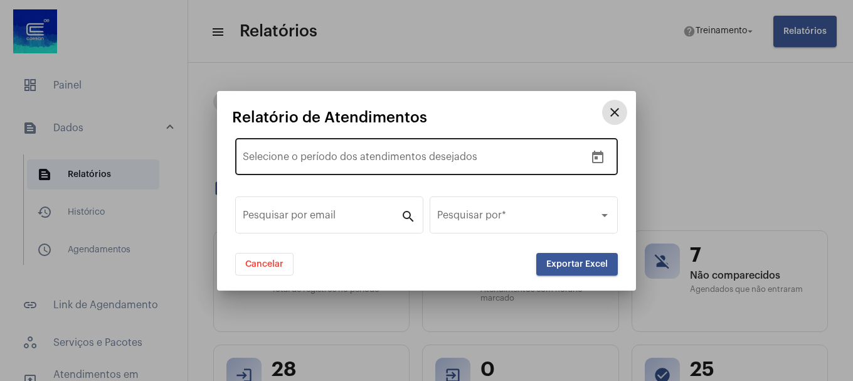
click at [537, 146] on div "Data de início – Selecione o período dos atendimentos desejados" at bounding box center [414, 156] width 343 height 40
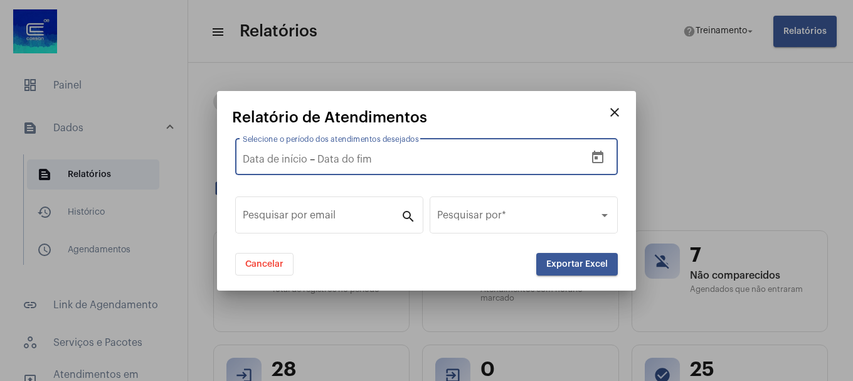
click at [602, 154] on icon "Open calendar" at bounding box center [597, 157] width 11 height 13
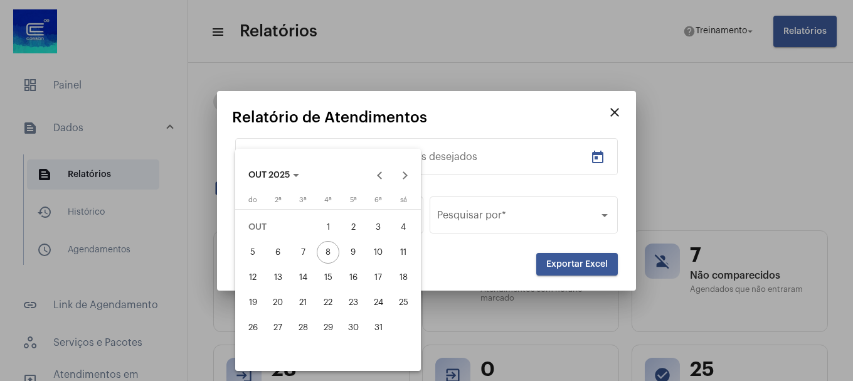
click at [297, 249] on div "7" at bounding box center [303, 252] width 23 height 23
type input "7/10/2025"
click at [592, 158] on div at bounding box center [426, 190] width 853 height 381
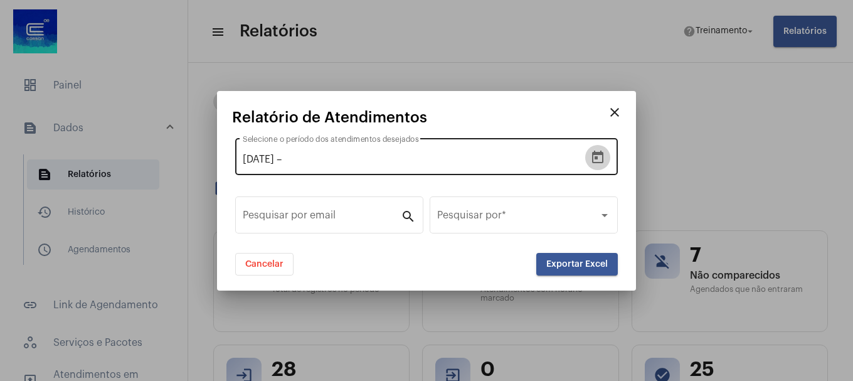
click at [599, 153] on icon "Open calendar" at bounding box center [597, 157] width 11 height 13
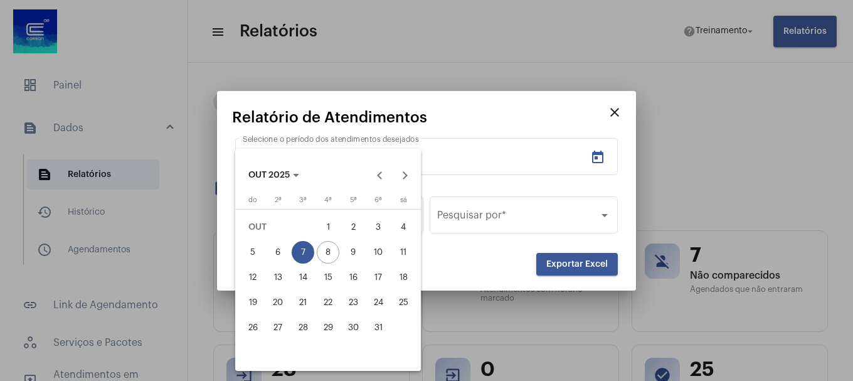
click at [301, 248] on div "7" at bounding box center [303, 252] width 23 height 23
type input "7/10/2025"
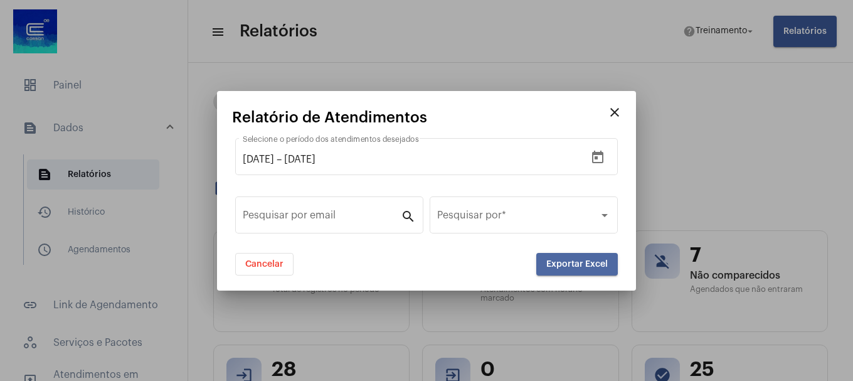
click at [570, 264] on span "Exportar Excel" at bounding box center [577, 264] width 61 height 9
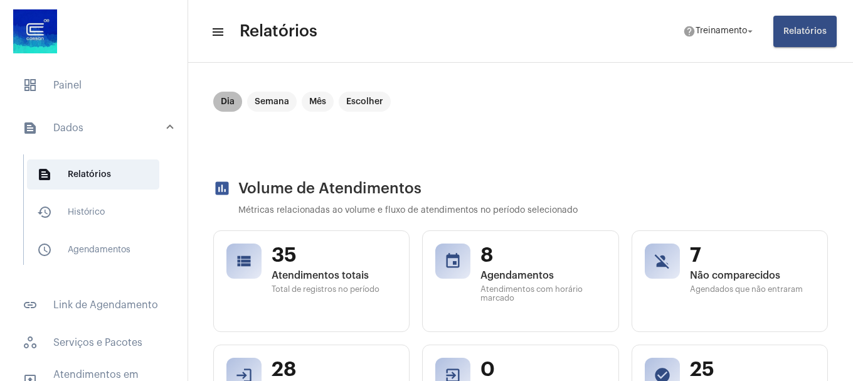
click at [233, 98] on mat-chip "Dia" at bounding box center [227, 102] width 29 height 20
click at [233, 103] on mat-chip "Dia" at bounding box center [227, 102] width 29 height 20
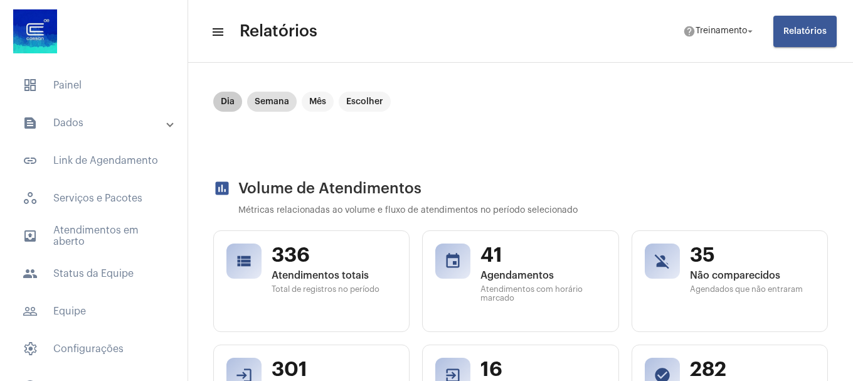
click at [223, 102] on mat-chip "Dia" at bounding box center [227, 102] width 29 height 20
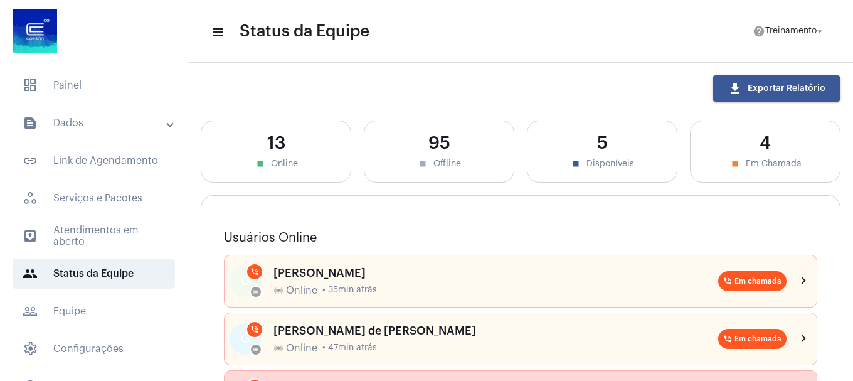
scroll to position [125, 0]
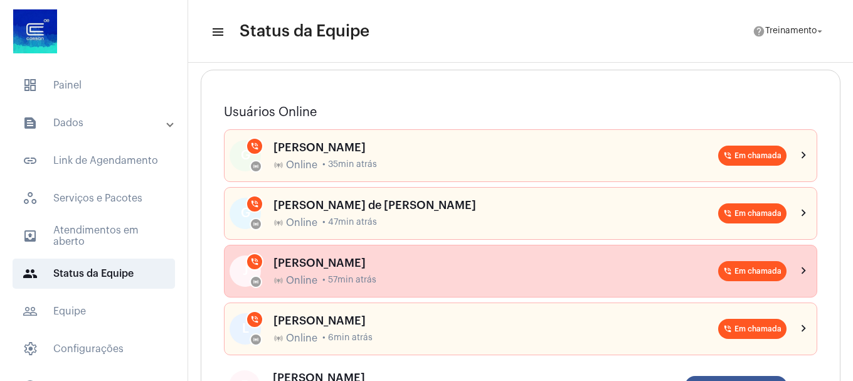
click at [442, 277] on div "online_prediction Online • 57min atrás" at bounding box center [496, 280] width 445 height 11
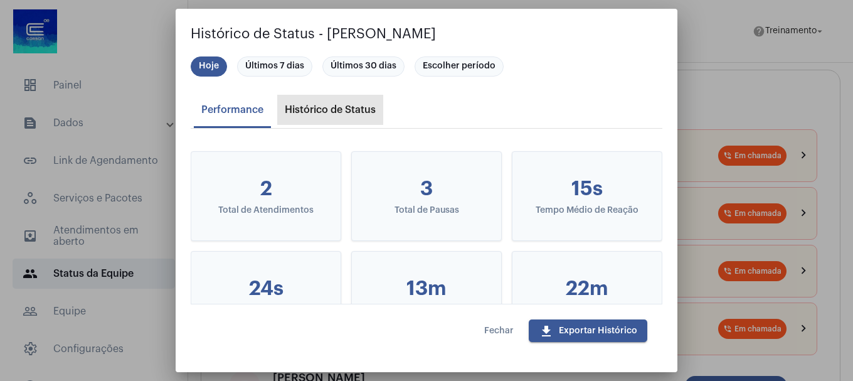
click at [338, 107] on div "Histórico de Status" at bounding box center [330, 109] width 91 height 11
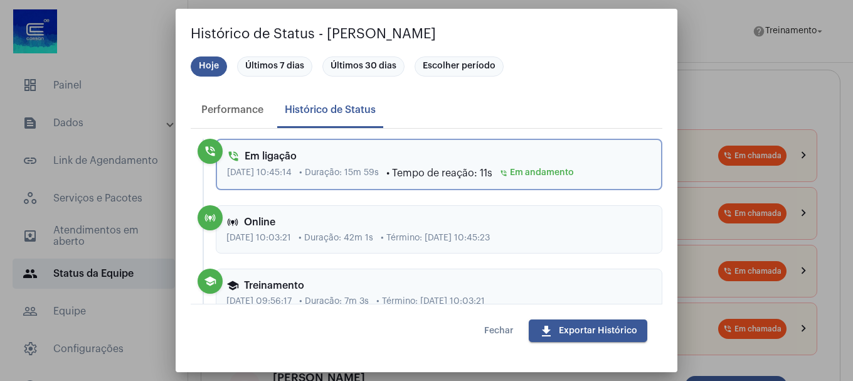
click at [494, 332] on span "Fechar" at bounding box center [498, 330] width 29 height 9
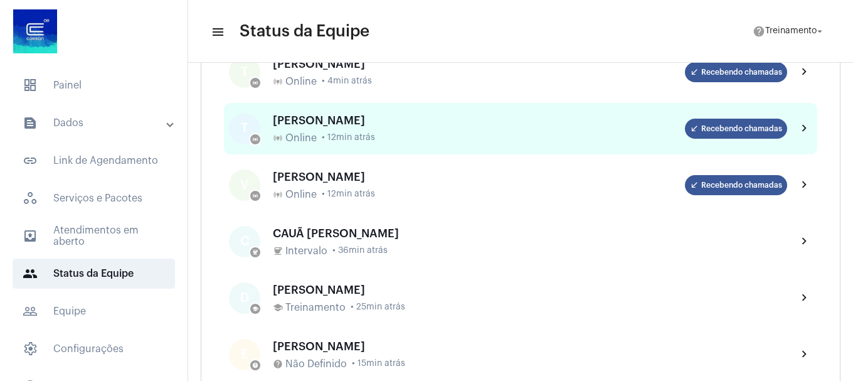
scroll to position [251, 0]
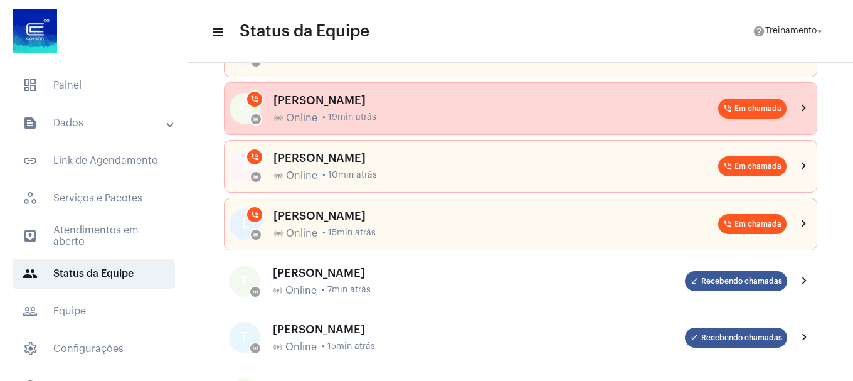
scroll to position [251, 0]
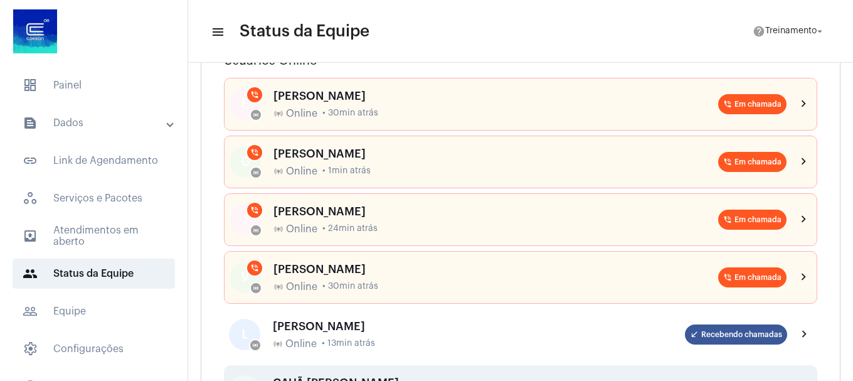
scroll to position [125, 0]
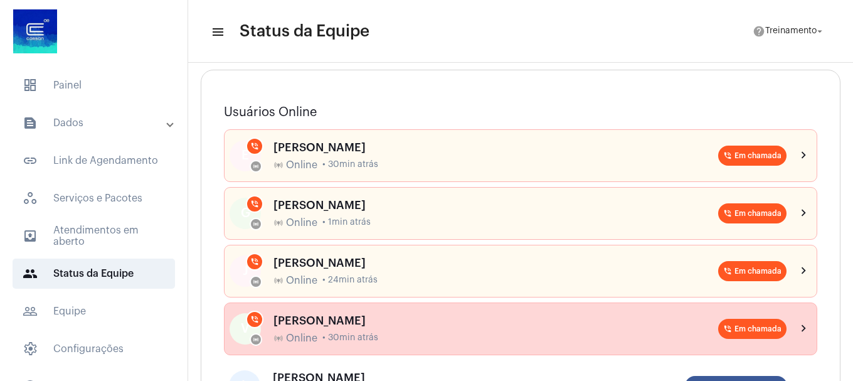
click at [442, 324] on div "[PERSON_NAME]" at bounding box center [496, 320] width 445 height 13
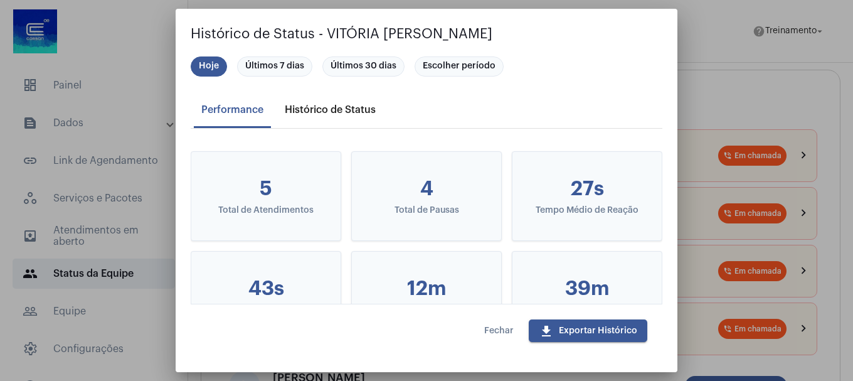
click at [325, 114] on div "Histórico de Status" at bounding box center [330, 109] width 91 height 11
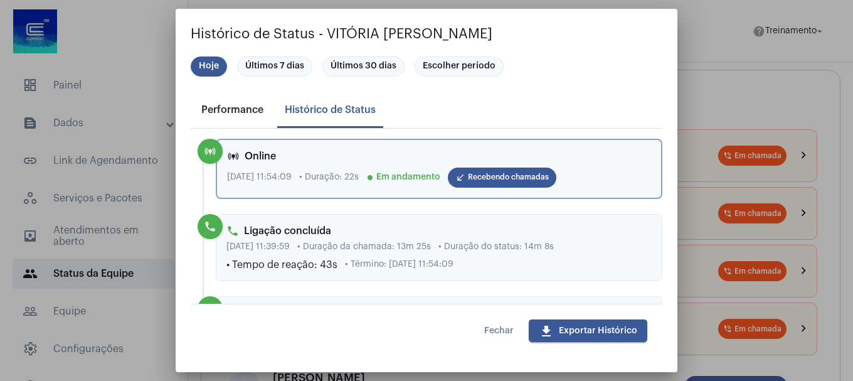
click at [231, 110] on div "Performance" at bounding box center [232, 109] width 62 height 11
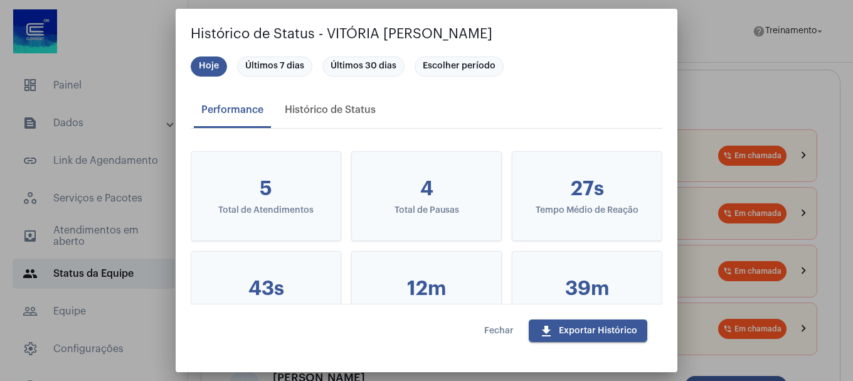
click at [488, 326] on span "Fechar" at bounding box center [498, 330] width 29 height 9
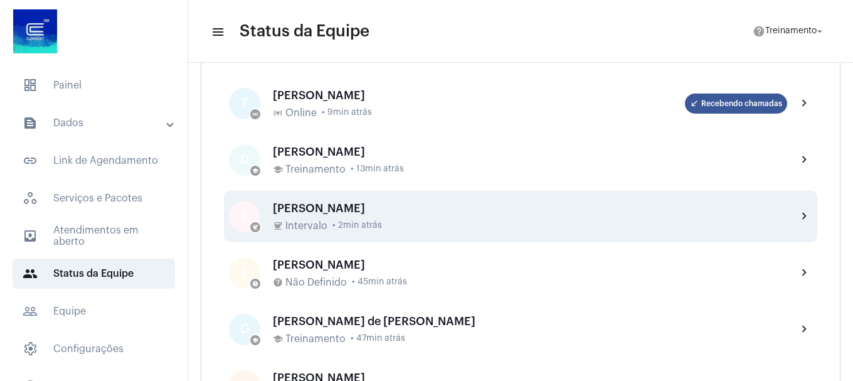
scroll to position [376, 0]
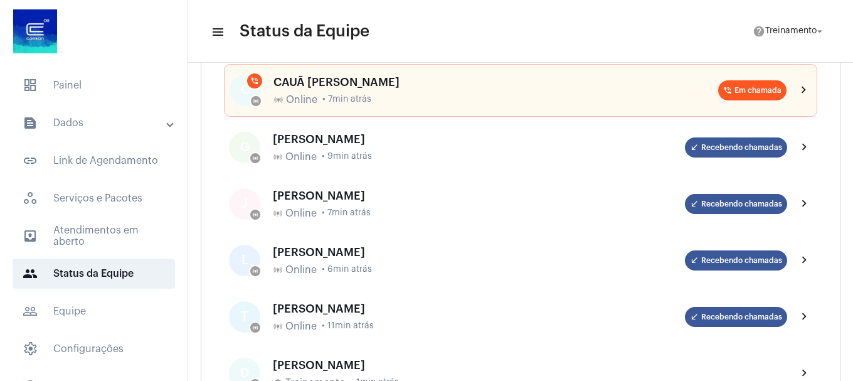
scroll to position [188, 0]
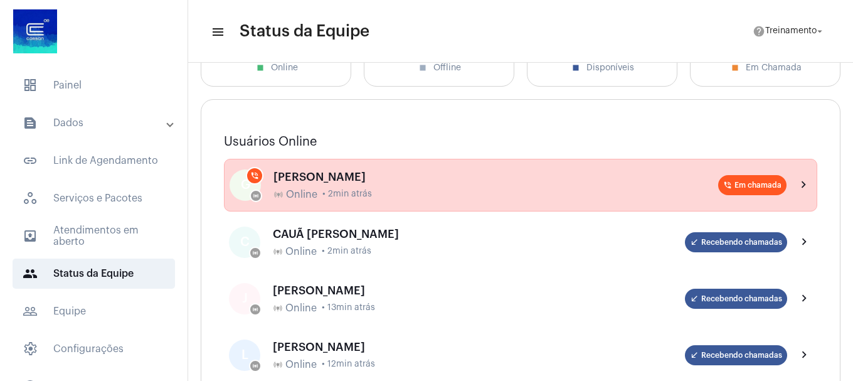
scroll to position [125, 0]
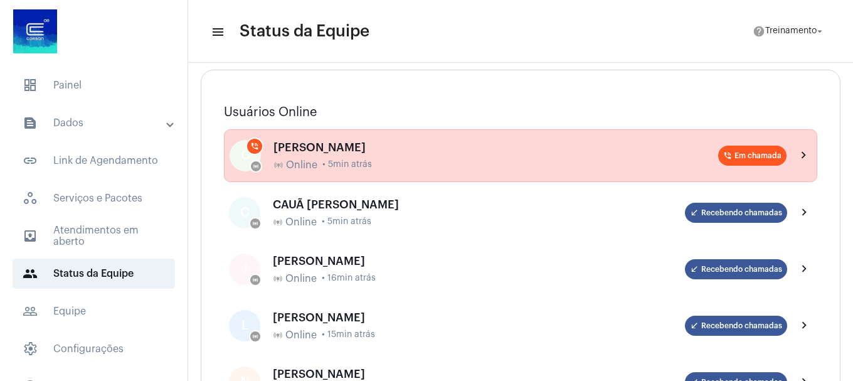
click at [481, 141] on div "[PERSON_NAME]" at bounding box center [496, 147] width 445 height 13
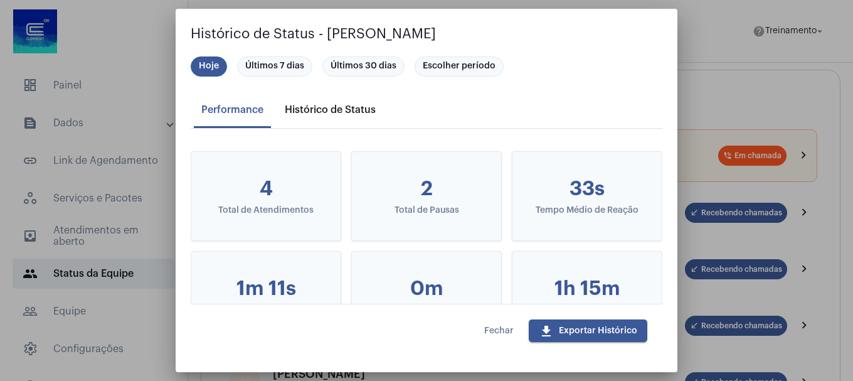
click at [344, 108] on div "Histórico de Status" at bounding box center [330, 109] width 91 height 11
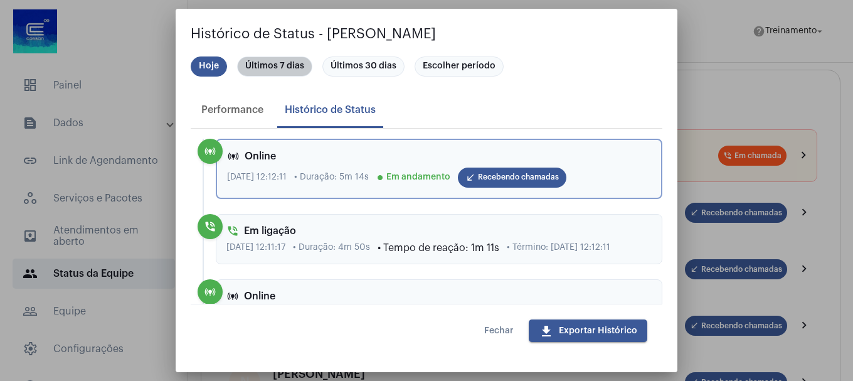
click at [262, 72] on mat-chip "Últimos 7 dias" at bounding box center [274, 66] width 75 height 20
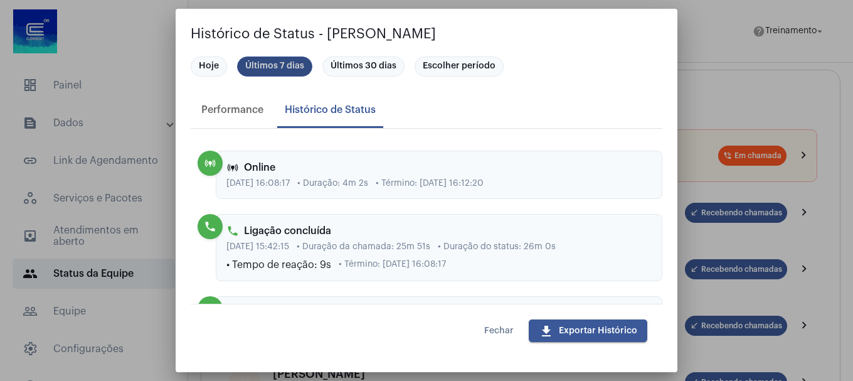
scroll to position [1569, 0]
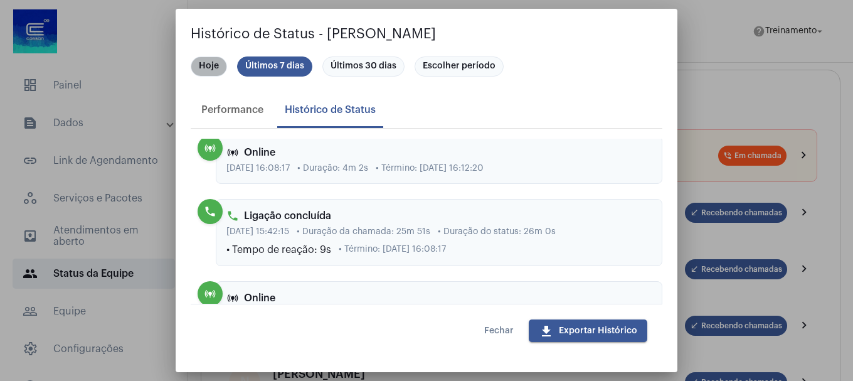
click at [197, 70] on mat-chip "Hoje" at bounding box center [209, 66] width 36 height 20
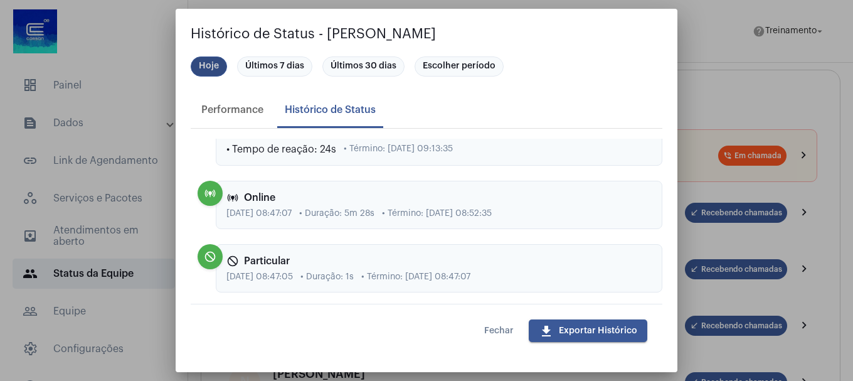
scroll to position [690, 0]
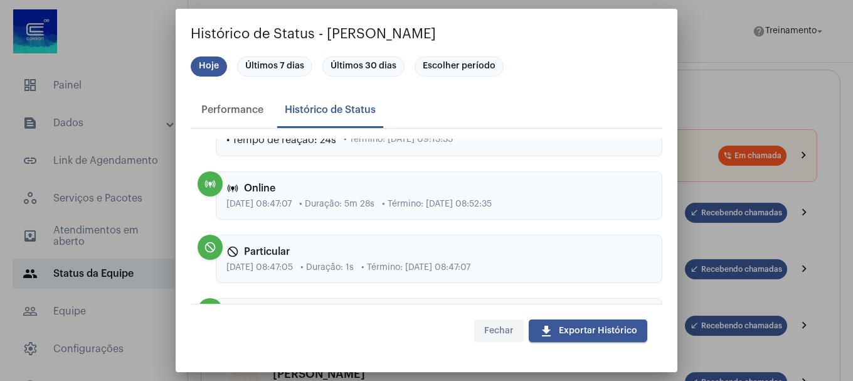
click at [492, 331] on span "Fechar" at bounding box center [498, 330] width 29 height 9
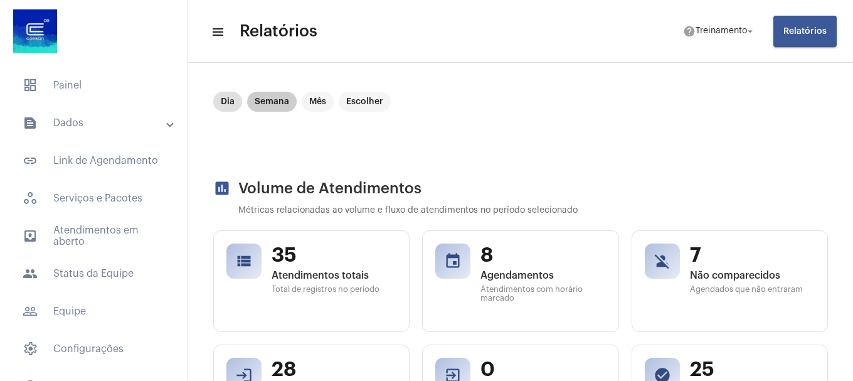
click at [271, 97] on mat-chip "Semana" at bounding box center [272, 102] width 50 height 20
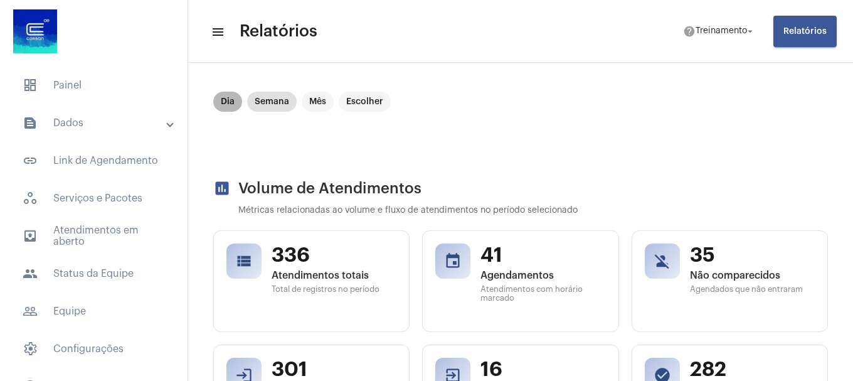
click at [224, 100] on mat-chip "Dia" at bounding box center [227, 102] width 29 height 20
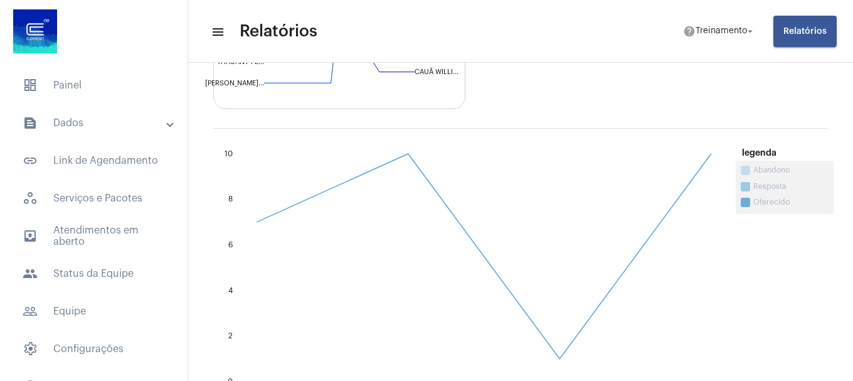
scroll to position [1129, 0]
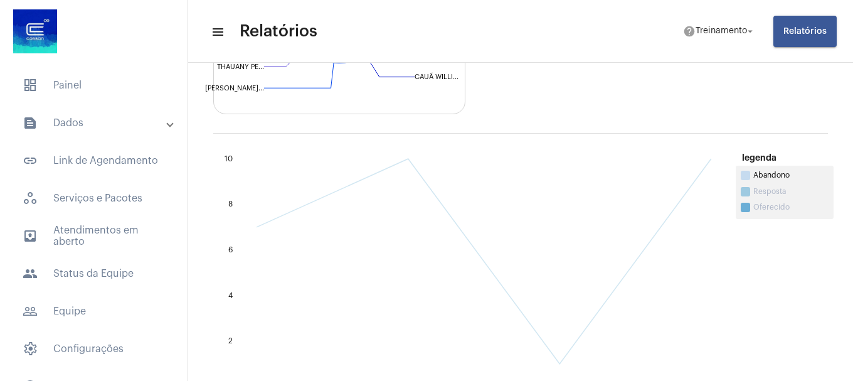
click at [765, 176] on span "Abandono" at bounding box center [791, 175] width 75 height 9
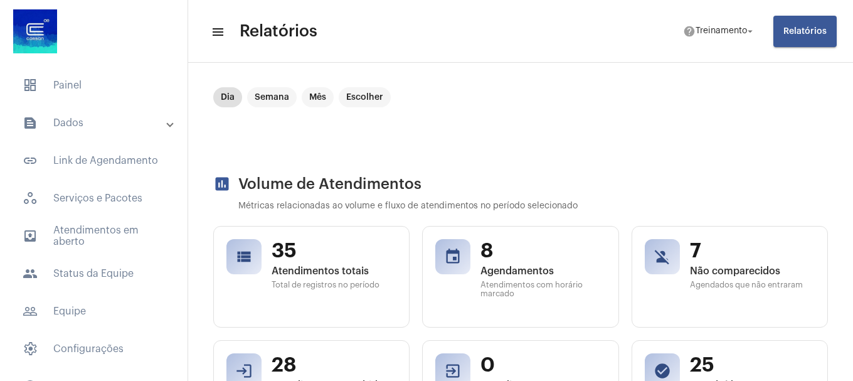
scroll to position [0, 0]
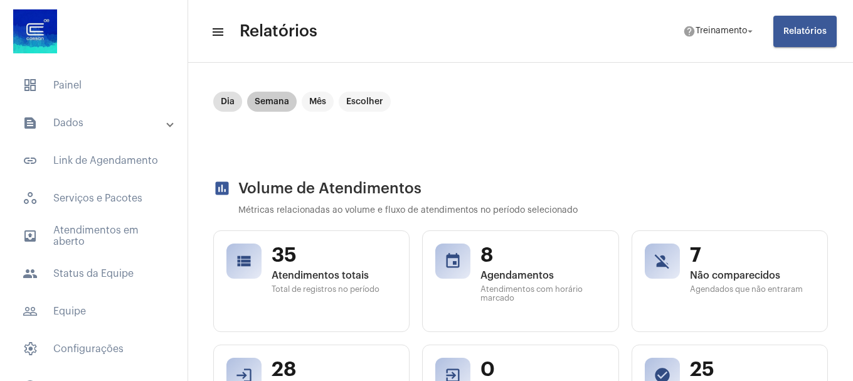
click at [274, 103] on mat-chip "Semana" at bounding box center [272, 102] width 50 height 20
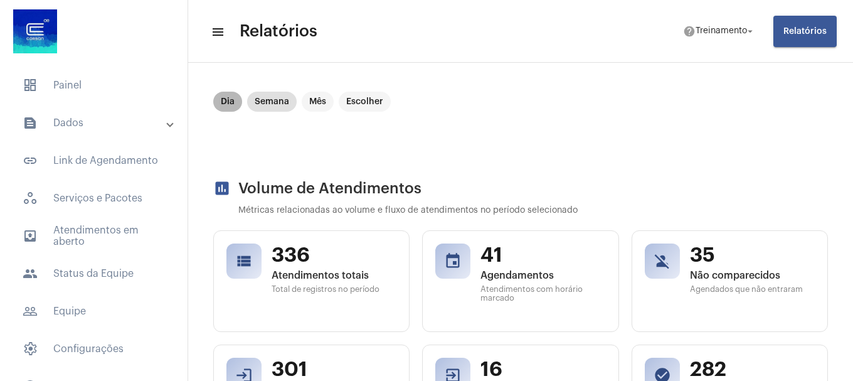
click at [220, 100] on mat-chip "Dia" at bounding box center [227, 102] width 29 height 20
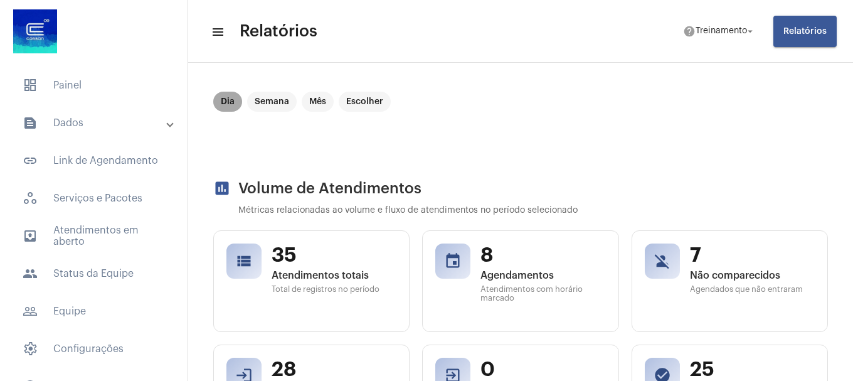
click at [233, 102] on mat-chip "Dia" at bounding box center [227, 102] width 29 height 20
